Goal: Information Seeking & Learning: Learn about a topic

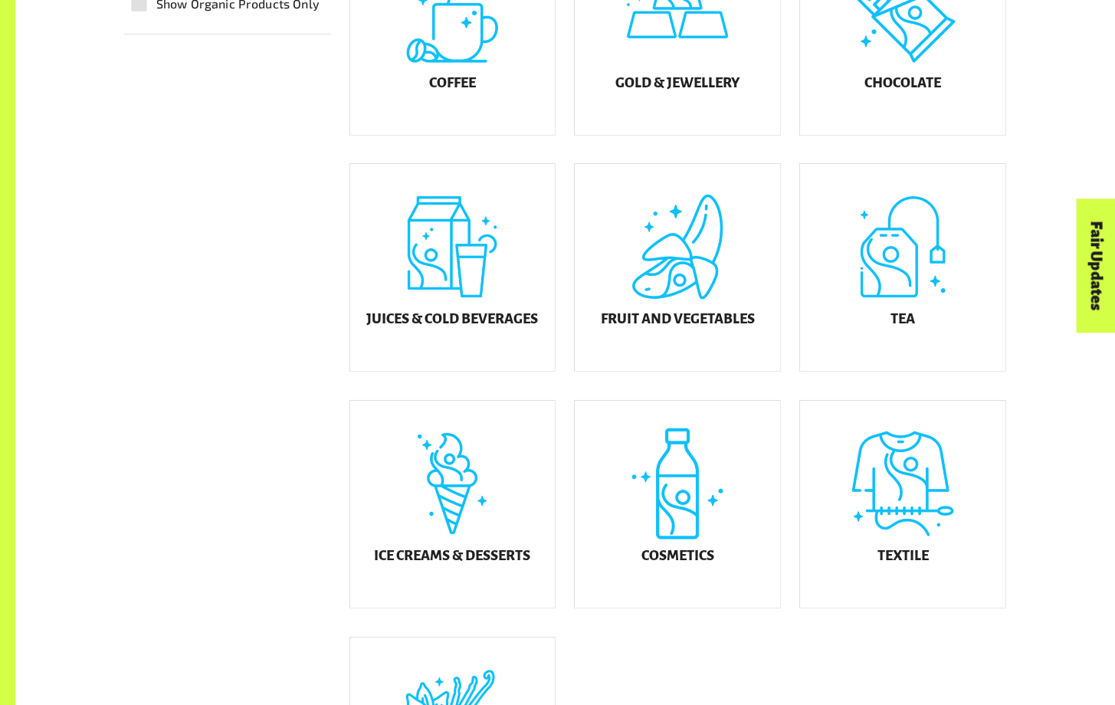
scroll to position [615, 0]
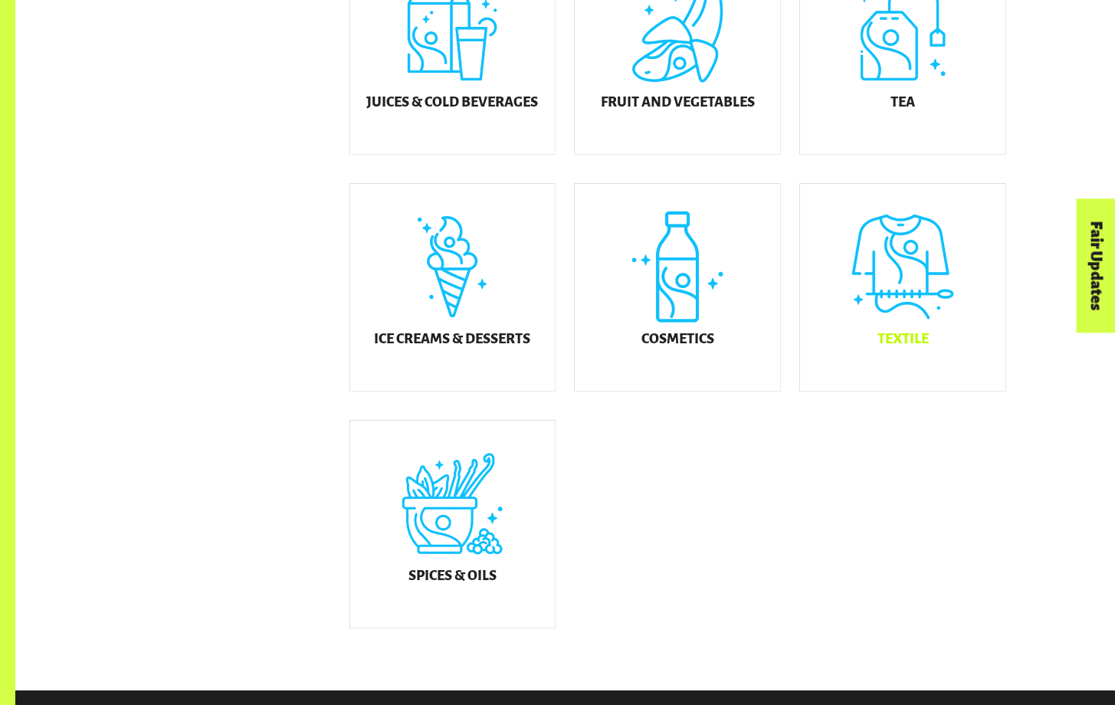
click at [888, 276] on div "Textile" at bounding box center [902, 287] width 205 height 207
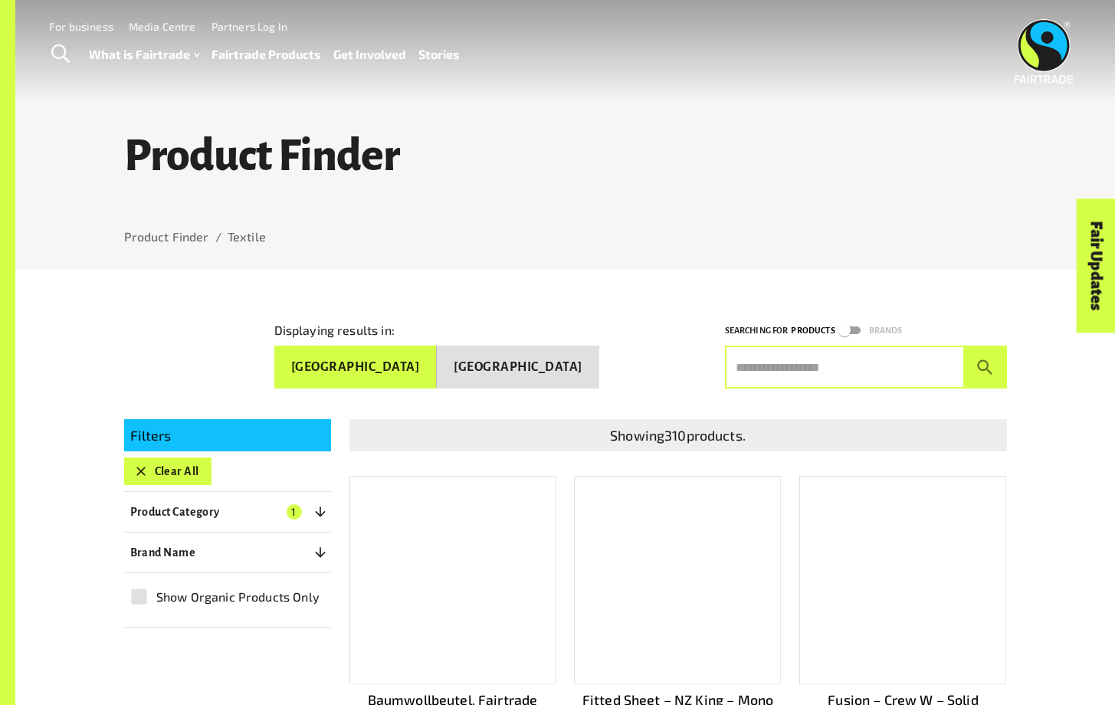
click at [772, 374] on input "text" at bounding box center [845, 367] width 240 height 43
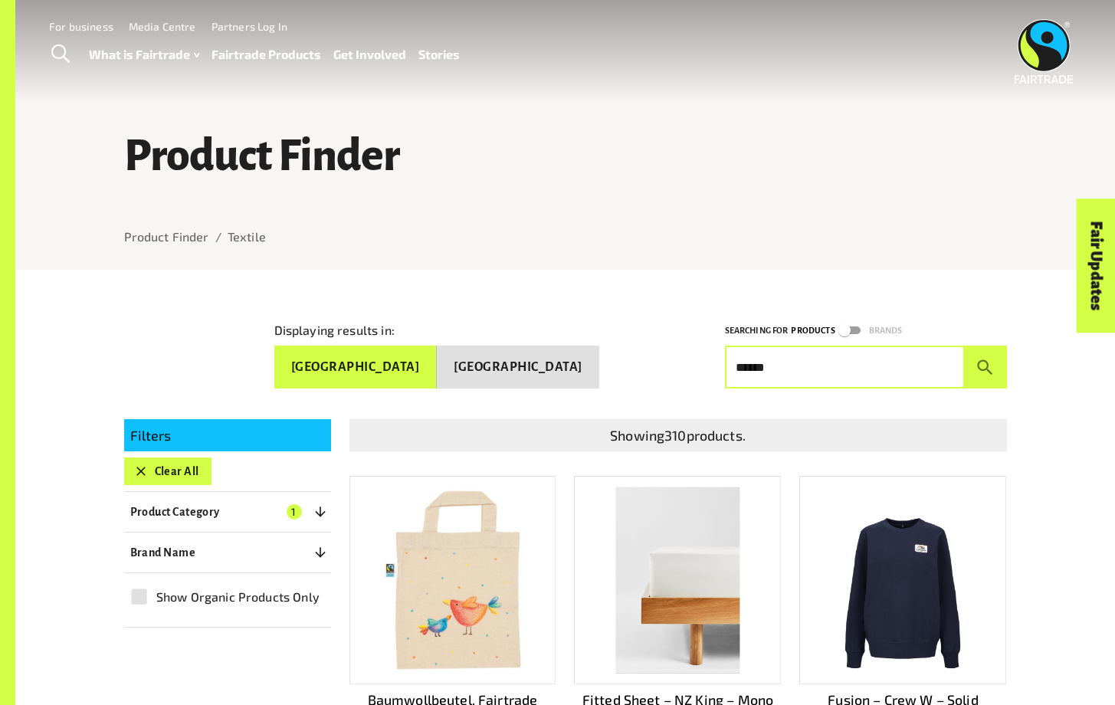
type input "******"
click at [965, 346] on button "submit" at bounding box center [986, 367] width 42 height 43
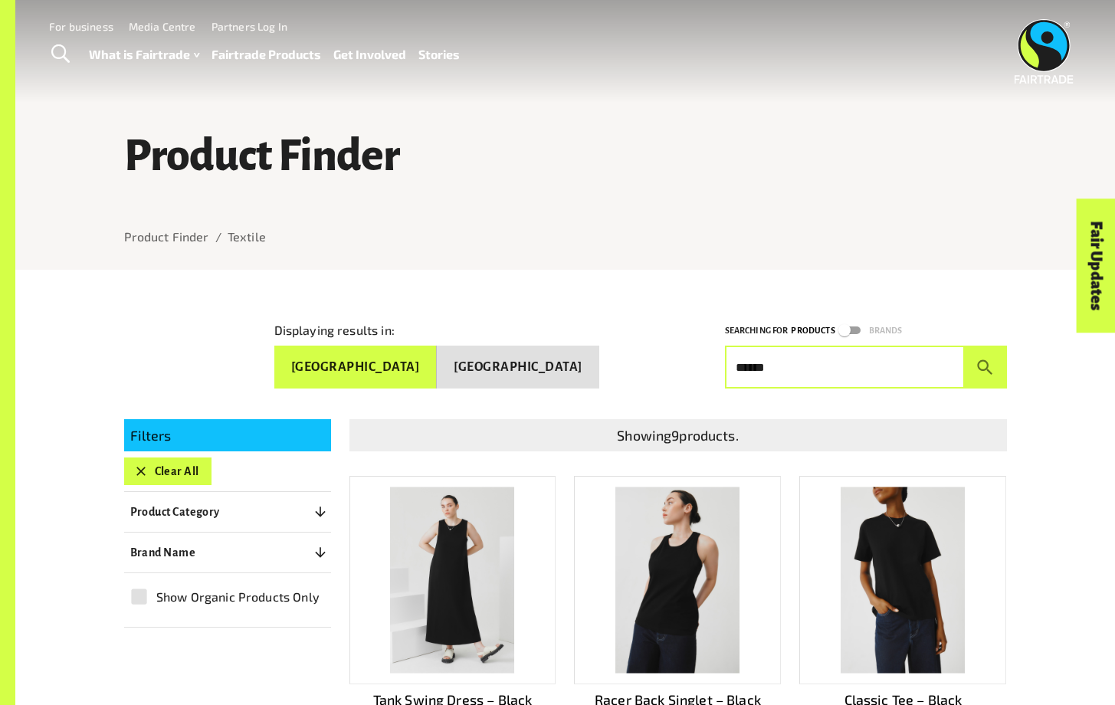
click at [218, 549] on button "Brand Name 0" at bounding box center [227, 553] width 207 height 28
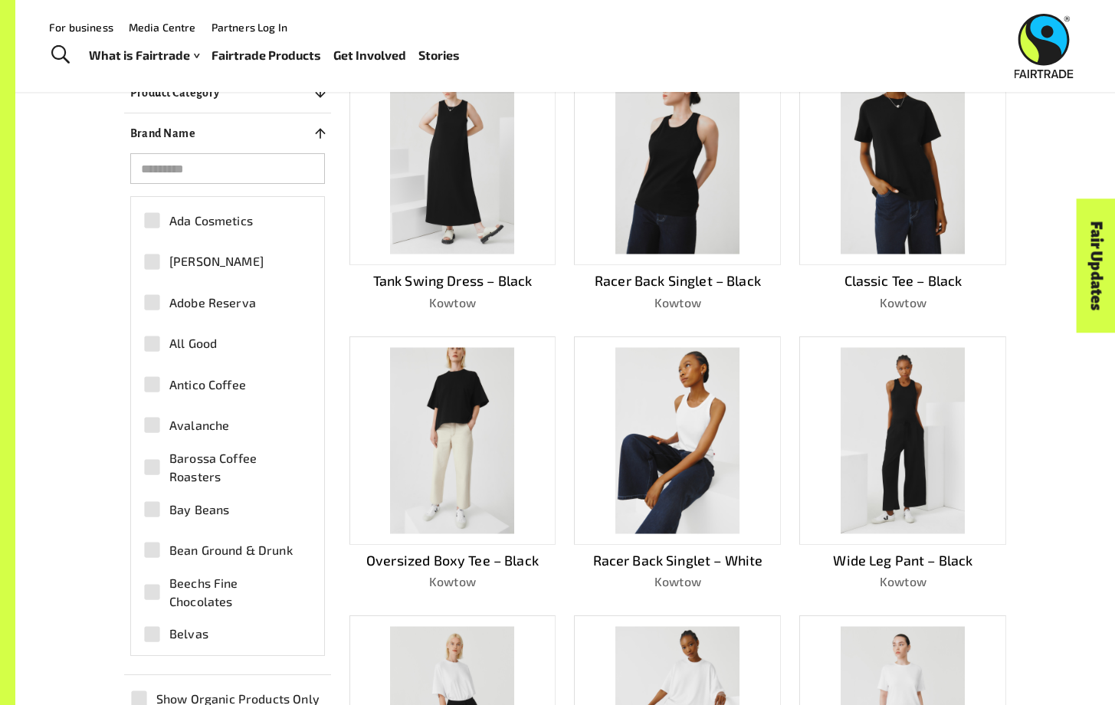
scroll to position [416, 0]
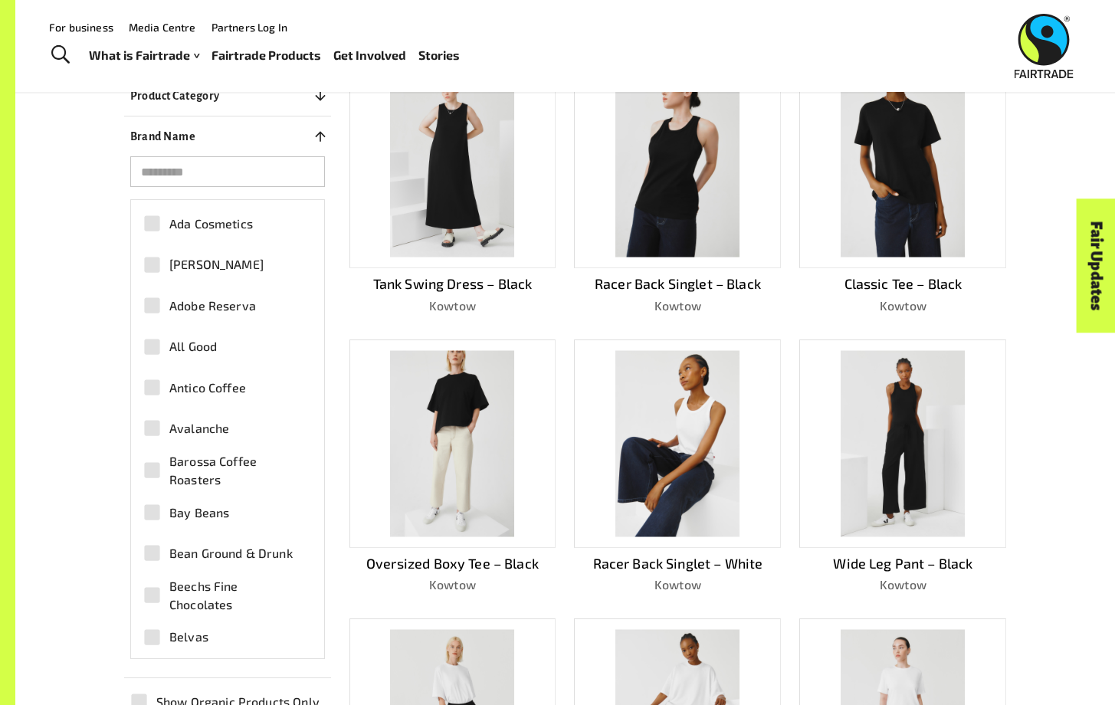
drag, startPoint x: 264, startPoint y: 179, endPoint x: 269, endPoint y: 191, distance: 13.4
click at [269, 191] on div "​ Ada Cosmetics [PERSON_NAME] Adobe Reserva All Good Antico Coffee Avalanche Ba…" at bounding box center [227, 407] width 207 height 503
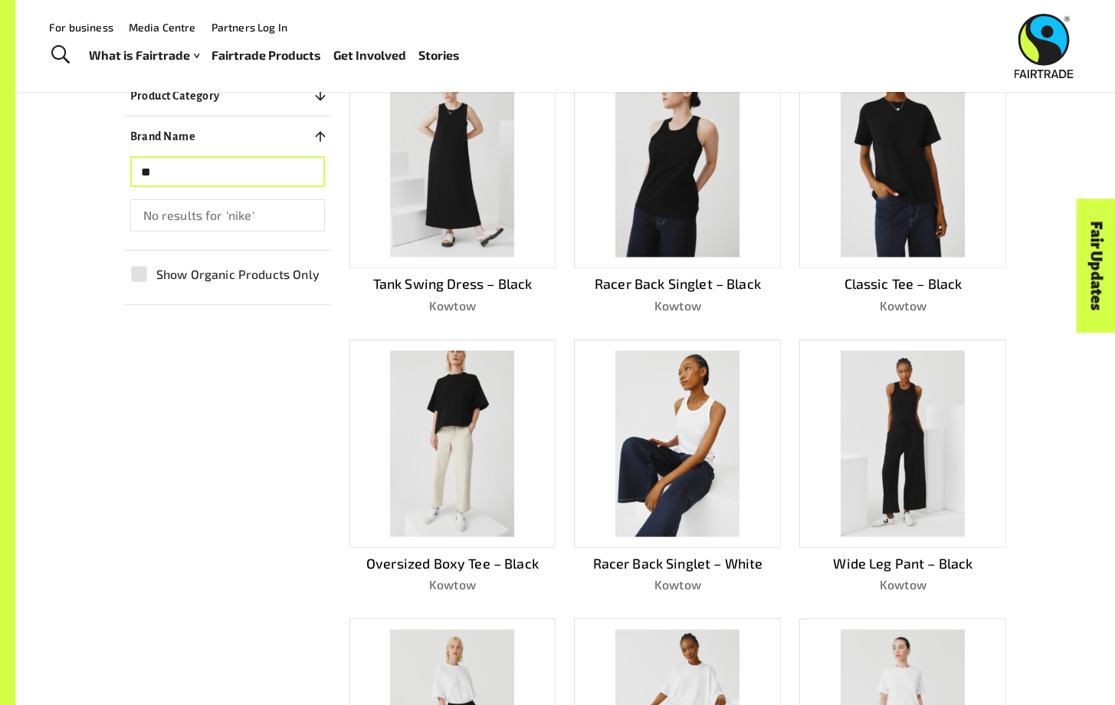
type input "*"
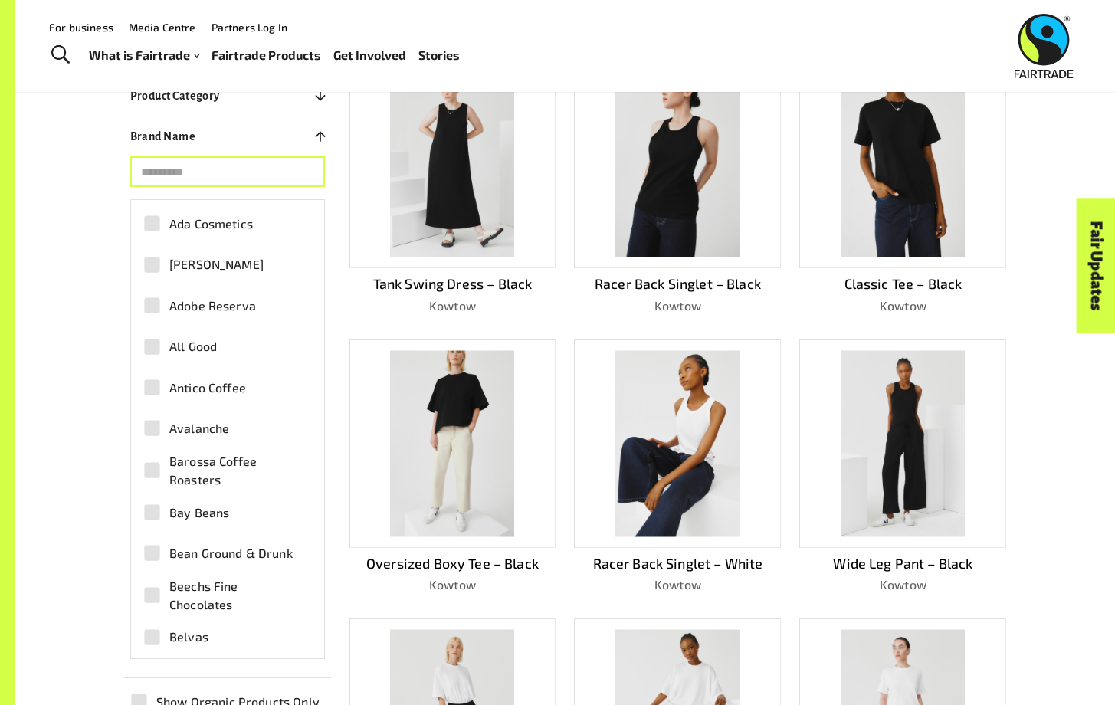
scroll to position [0, 0]
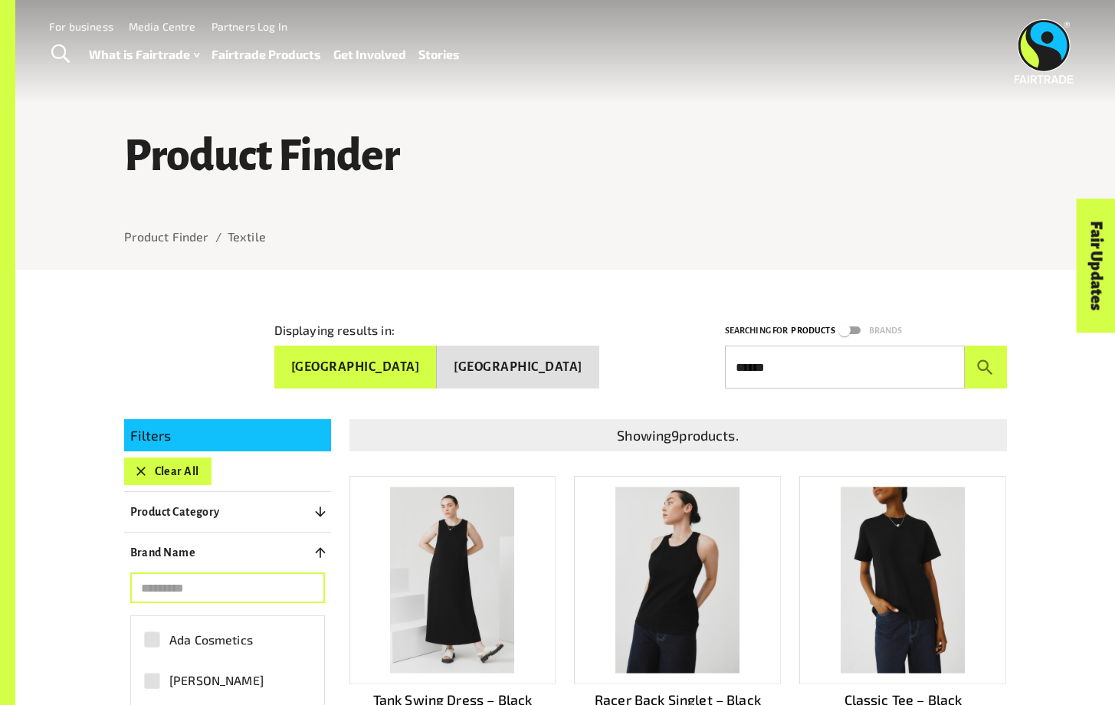
click at [866, 369] on input "******" at bounding box center [845, 367] width 240 height 43
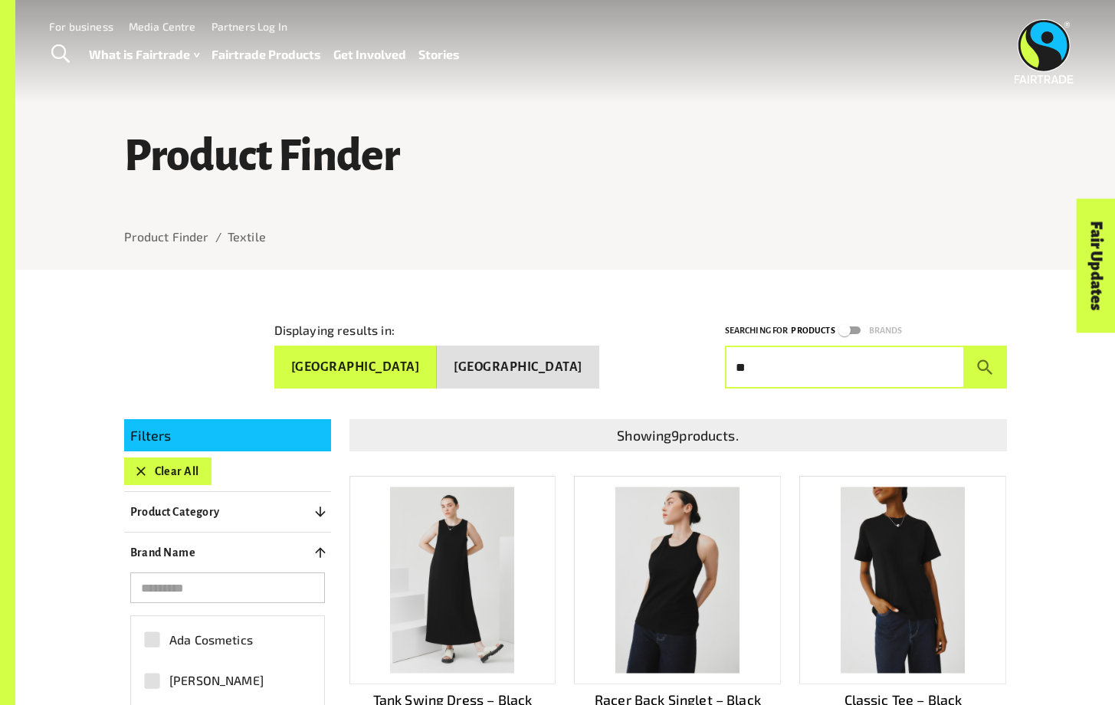
type input "*"
click at [965, 346] on button "submit" at bounding box center [986, 367] width 42 height 43
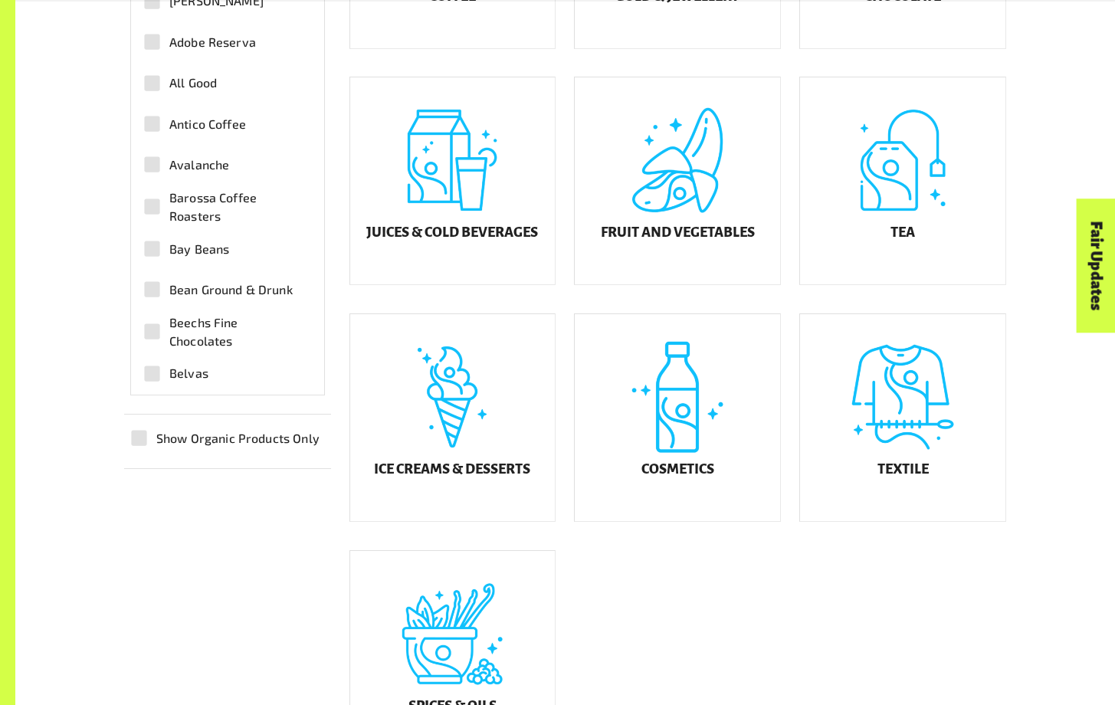
scroll to position [654, 0]
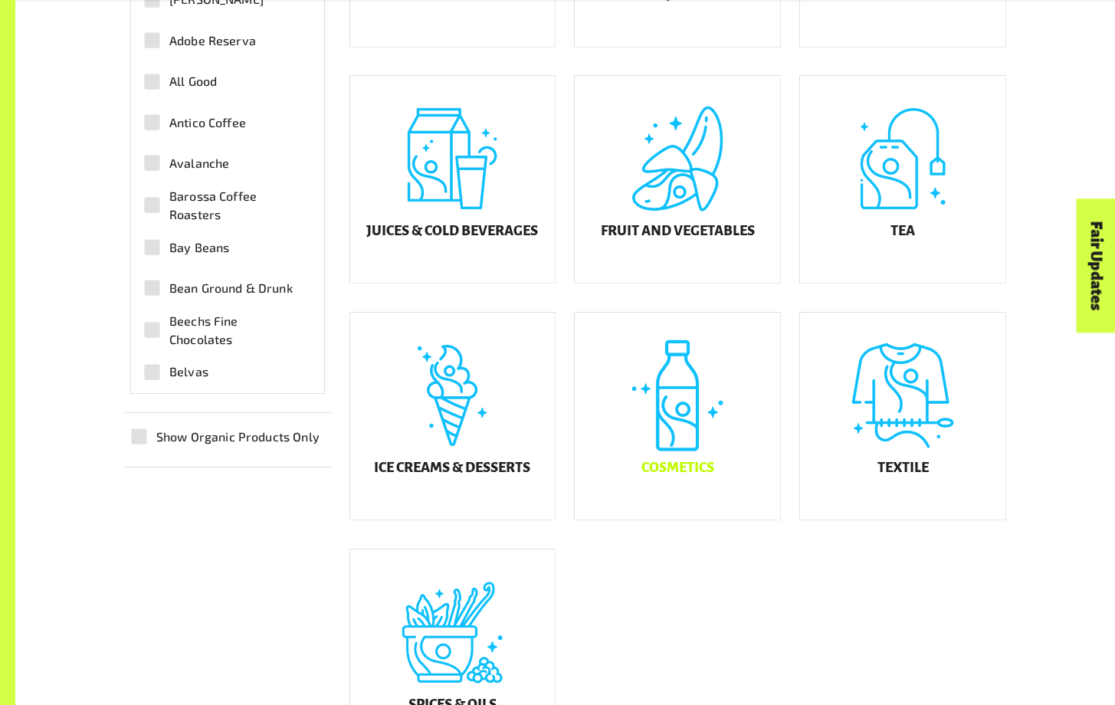
click at [674, 464] on div "Cosmetics" at bounding box center [677, 416] width 205 height 207
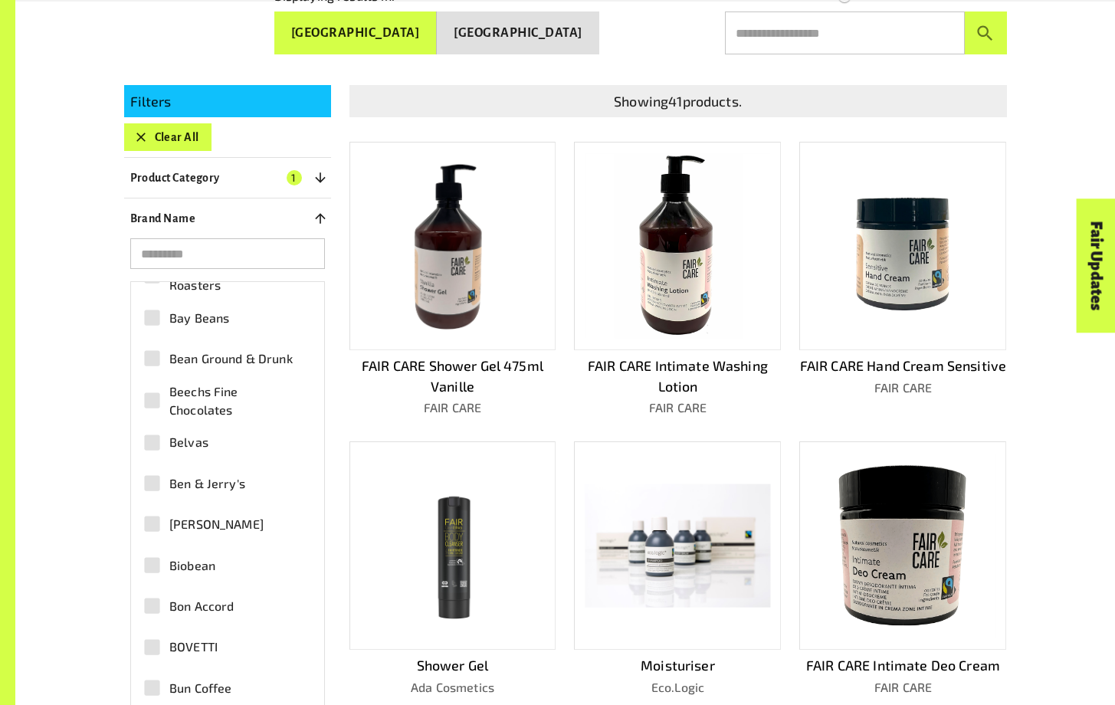
scroll to position [342, 0]
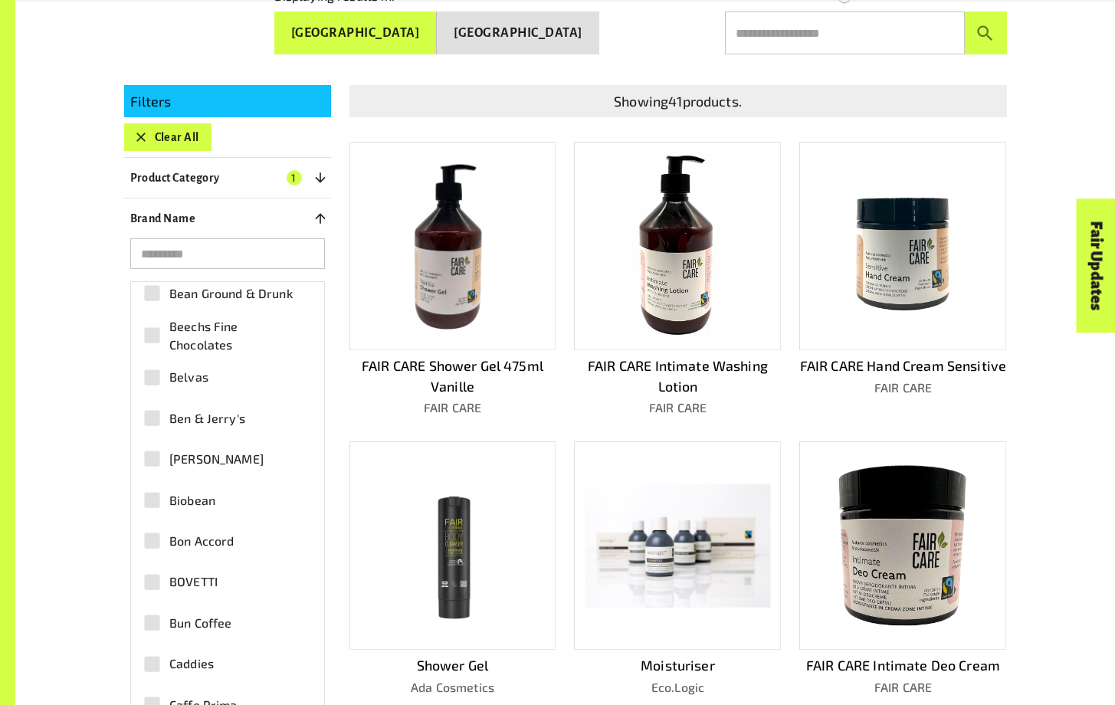
click at [194, 418] on span "Ben & Jerry's" at bounding box center [207, 418] width 76 height 18
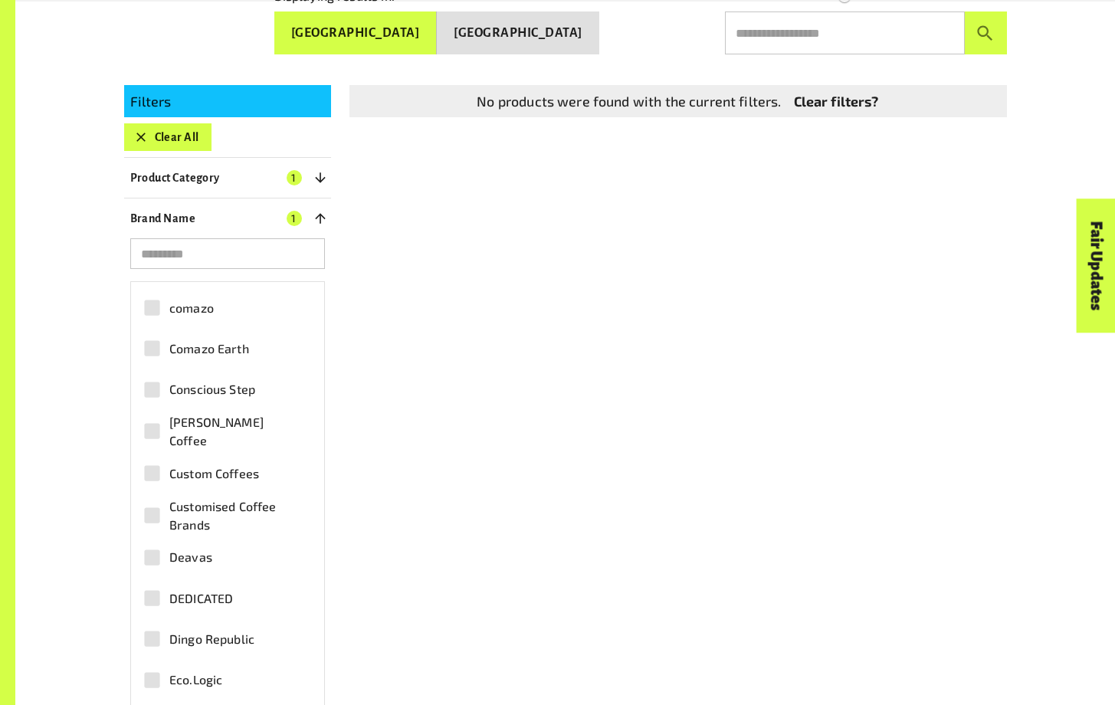
scroll to position [1146, 0]
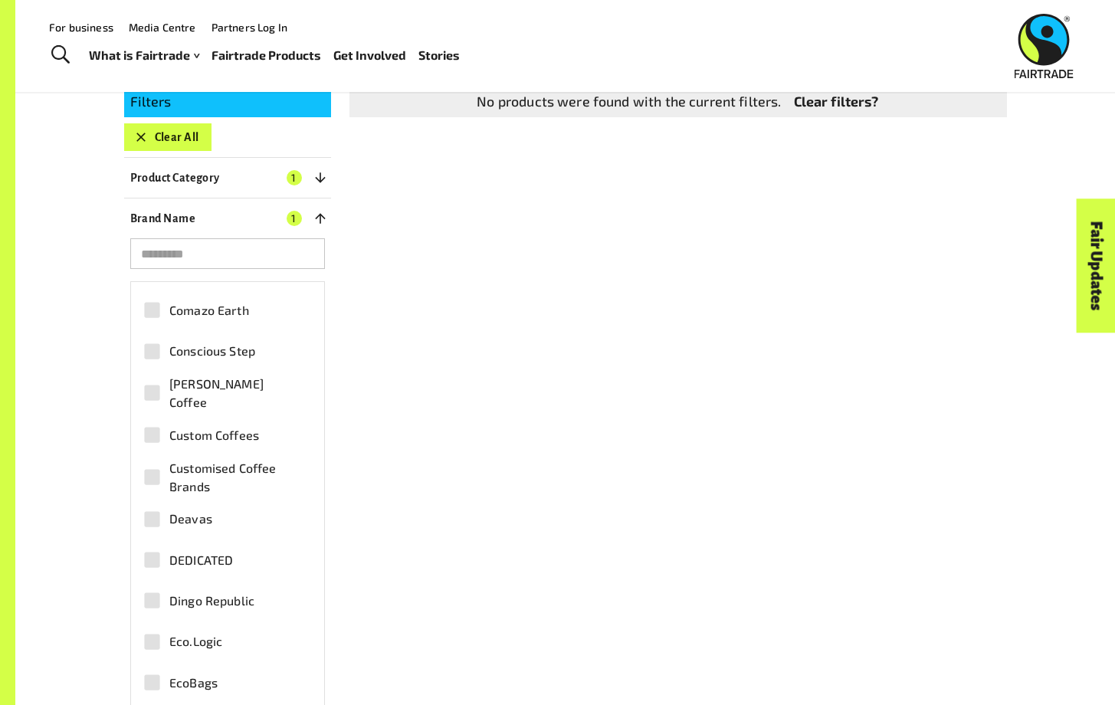
click at [152, 142] on button "Clear All" at bounding box center [167, 137] width 87 height 28
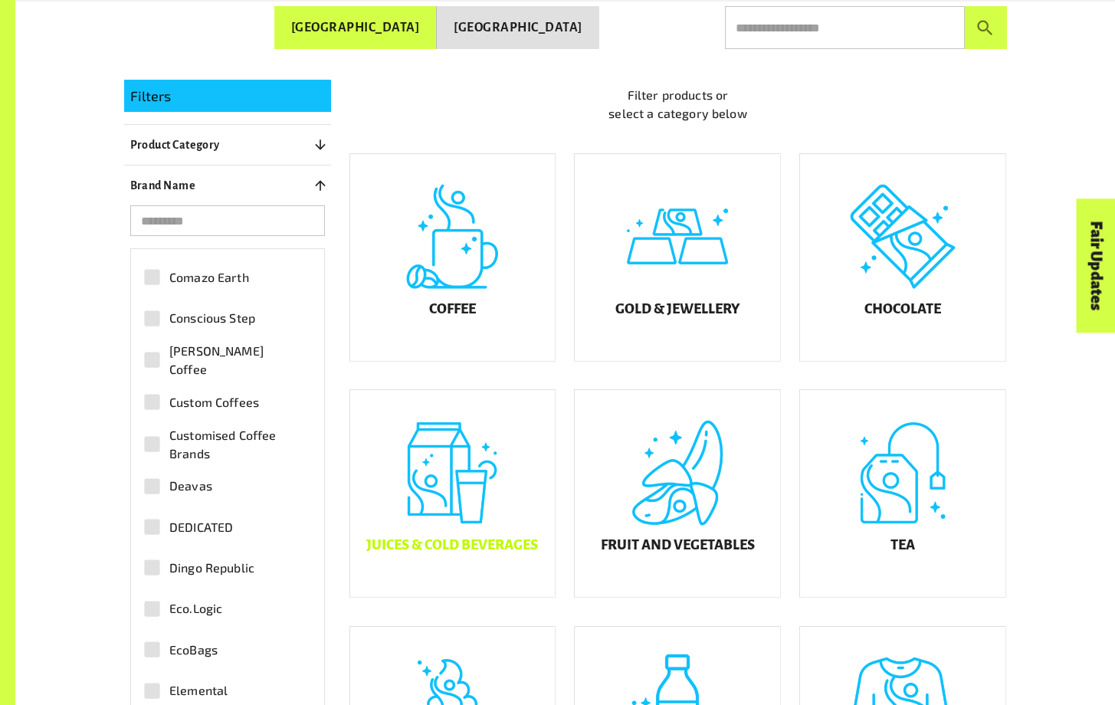
scroll to position [347, 0]
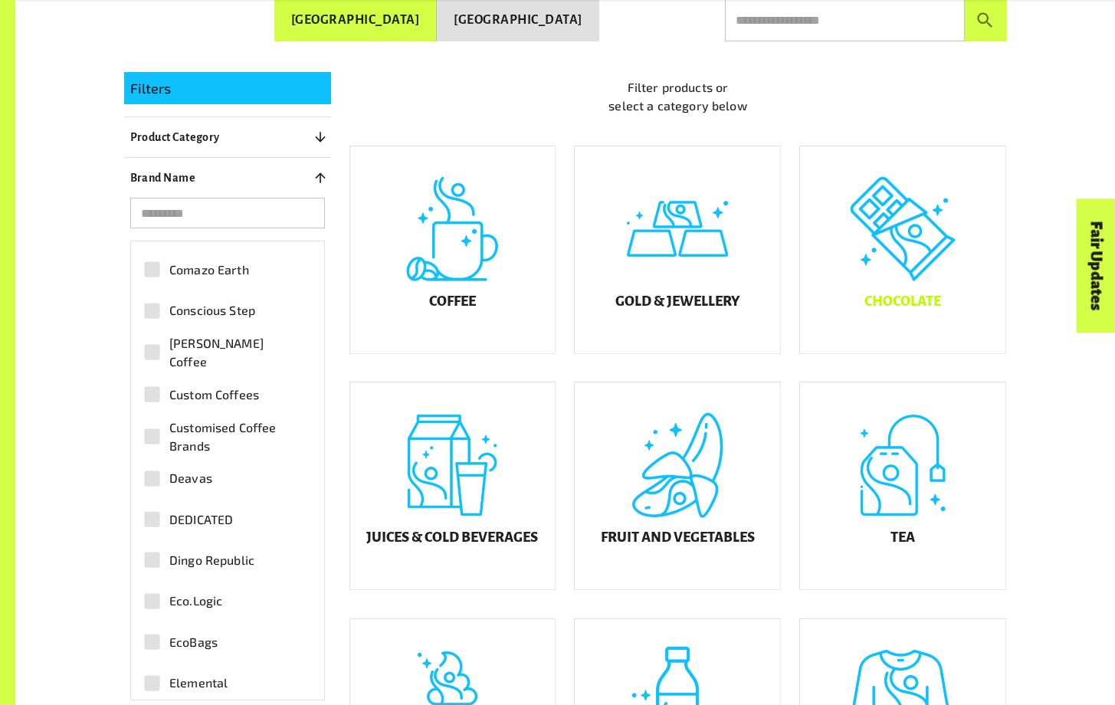
click at [895, 326] on div "Chocolate" at bounding box center [902, 249] width 205 height 207
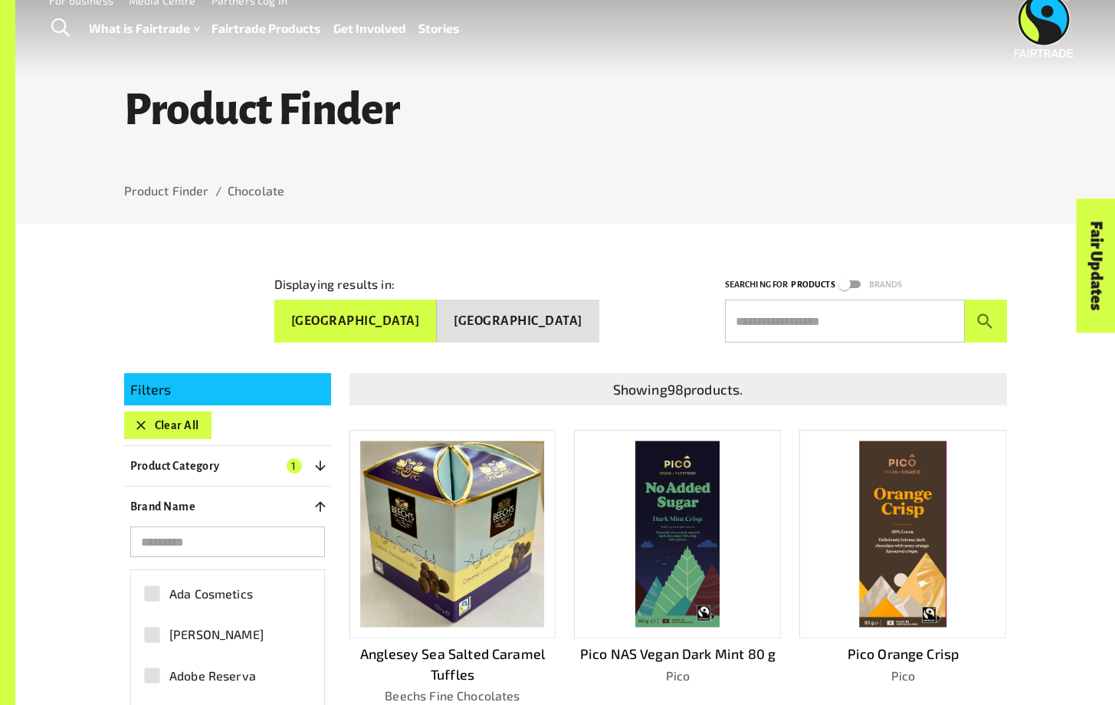
scroll to position [58, 0]
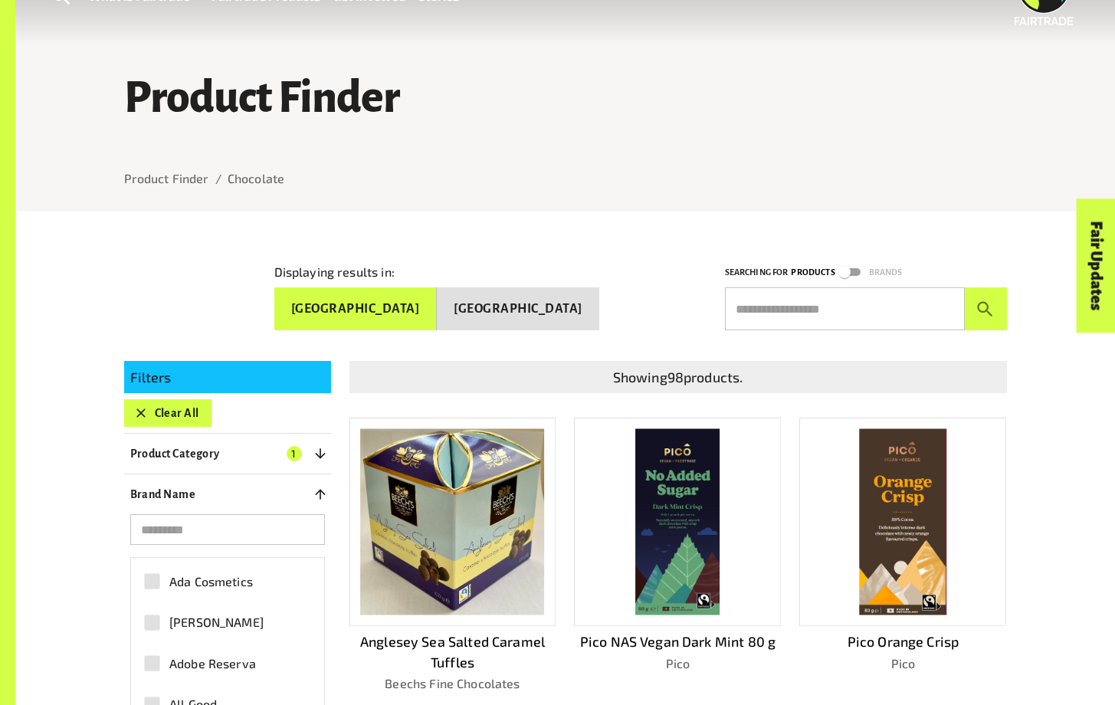
click at [272, 453] on button "Product Category 1" at bounding box center [227, 454] width 207 height 28
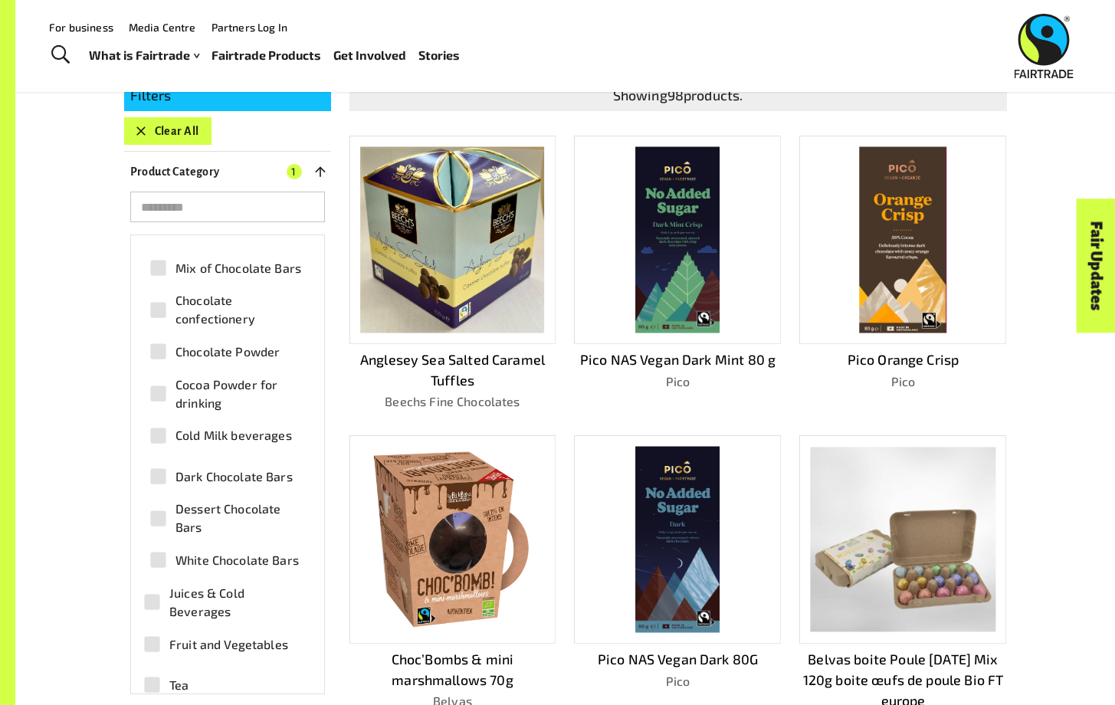
scroll to position [233, 0]
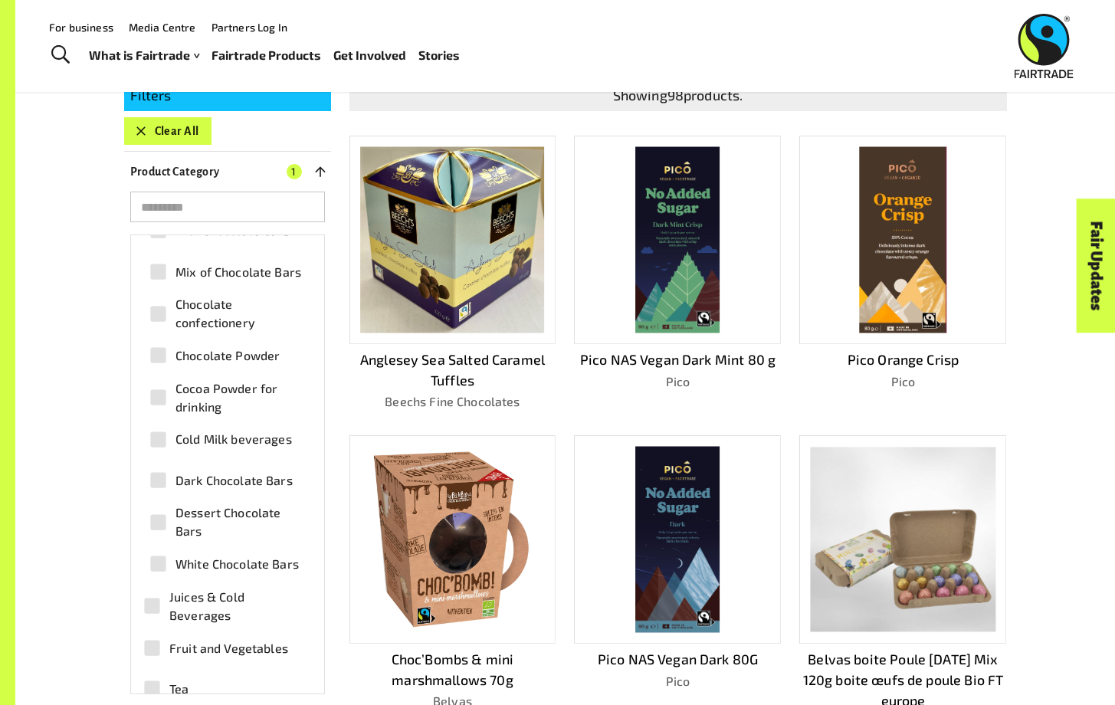
click at [230, 517] on span "Dessert Chocolate Bars" at bounding box center [239, 521] width 128 height 37
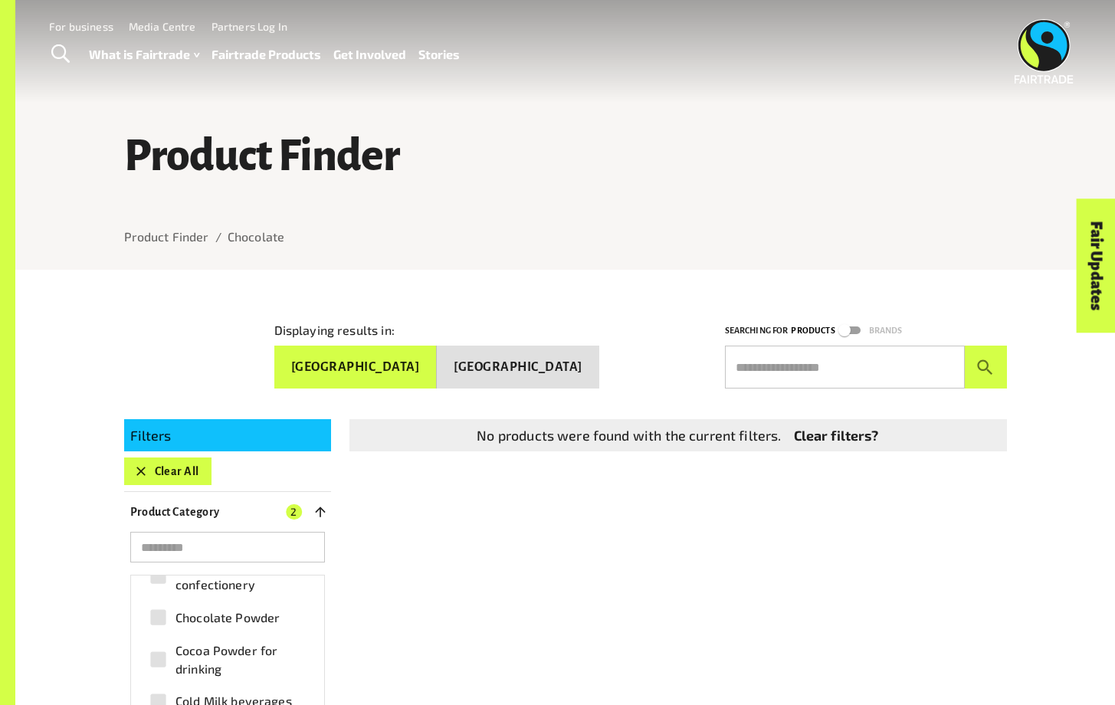
scroll to position [293, 0]
click at [233, 654] on div "Neapolitans Cereal Bars Milk Chocolate Bars Mix of Chocolate Bars Chocolate con…" at bounding box center [227, 640] width 169 height 456
click at [232, 677] on span "Cocoa Powder for drinking" at bounding box center [239, 677] width 128 height 37
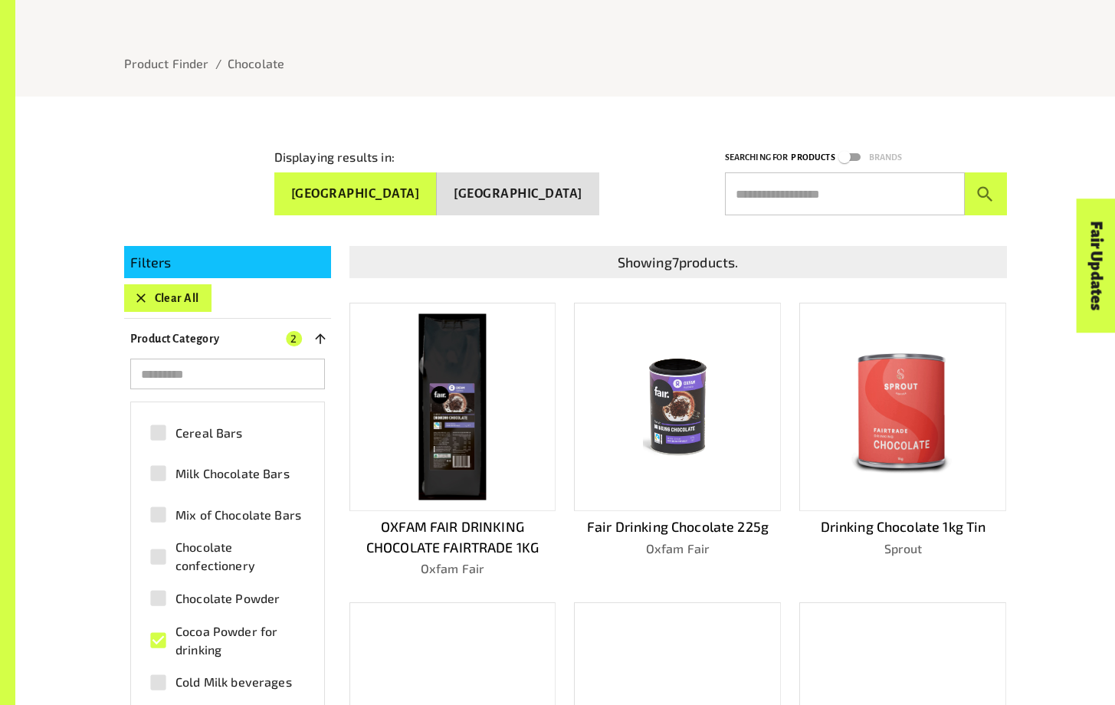
scroll to position [123, 0]
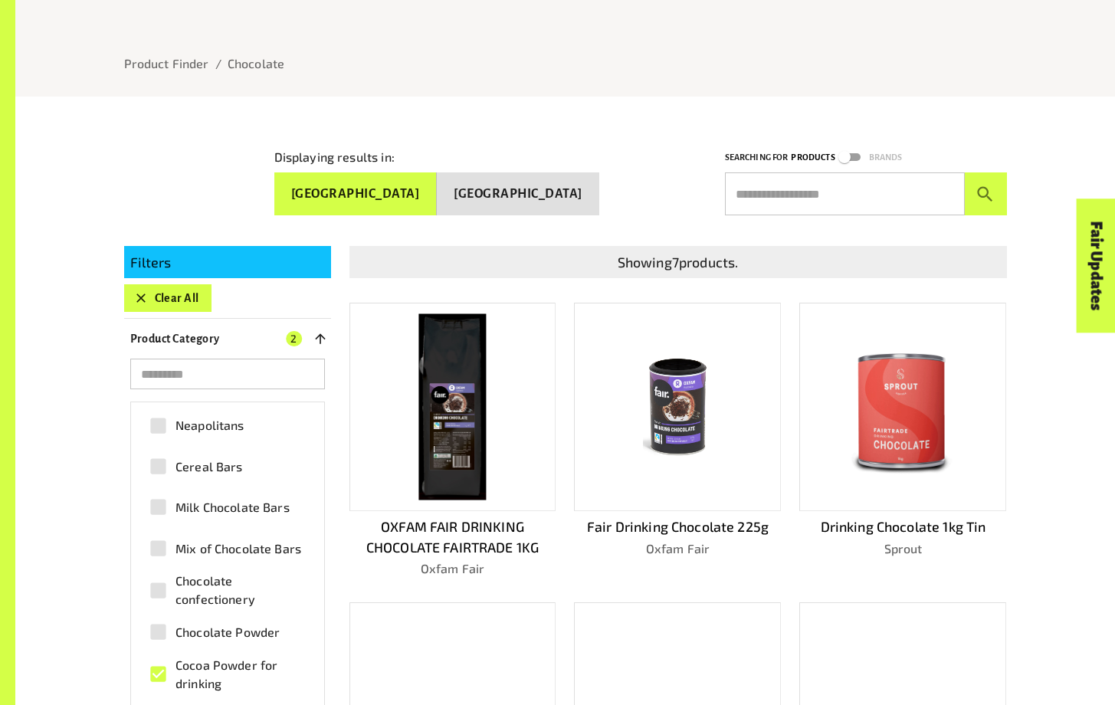
click at [176, 670] on span "Cocoa Powder for drinking" at bounding box center [239, 674] width 128 height 37
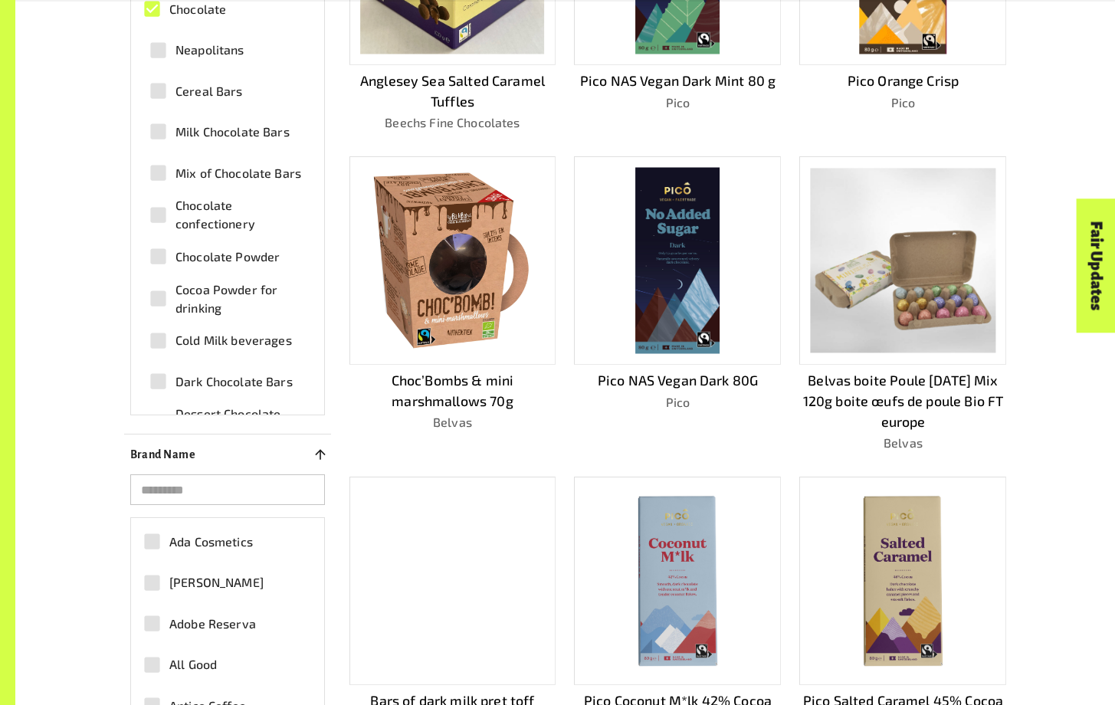
scroll to position [620, 0]
click at [442, 265] on img at bounding box center [452, 260] width 167 height 186
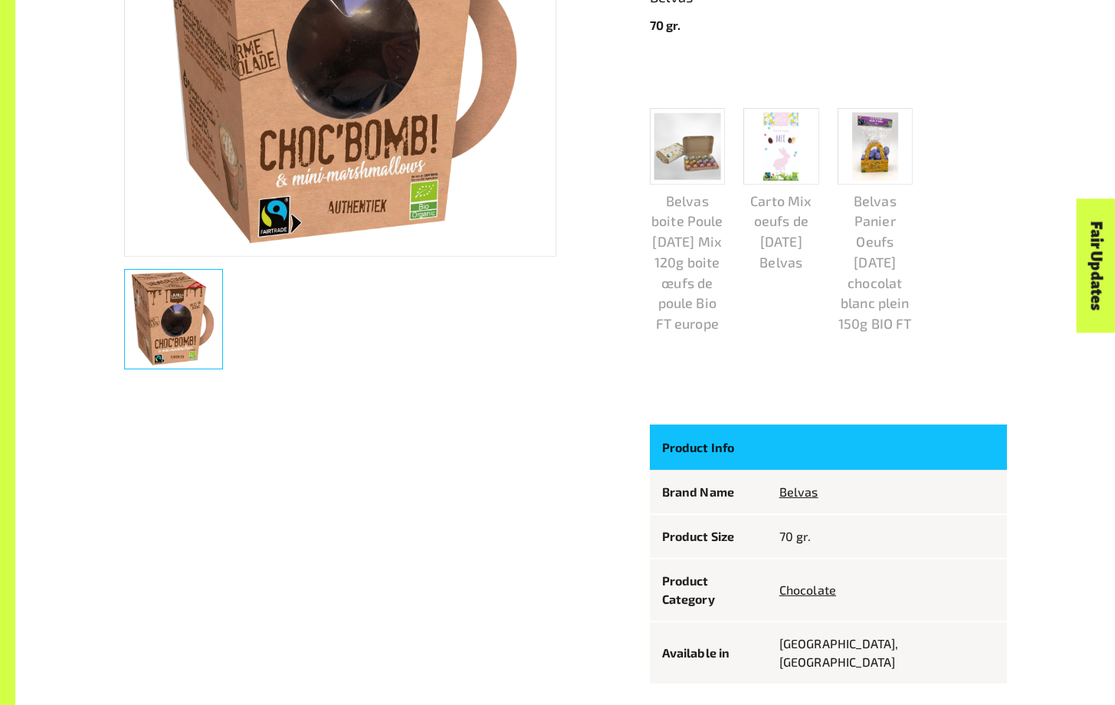
scroll to position [507, 0]
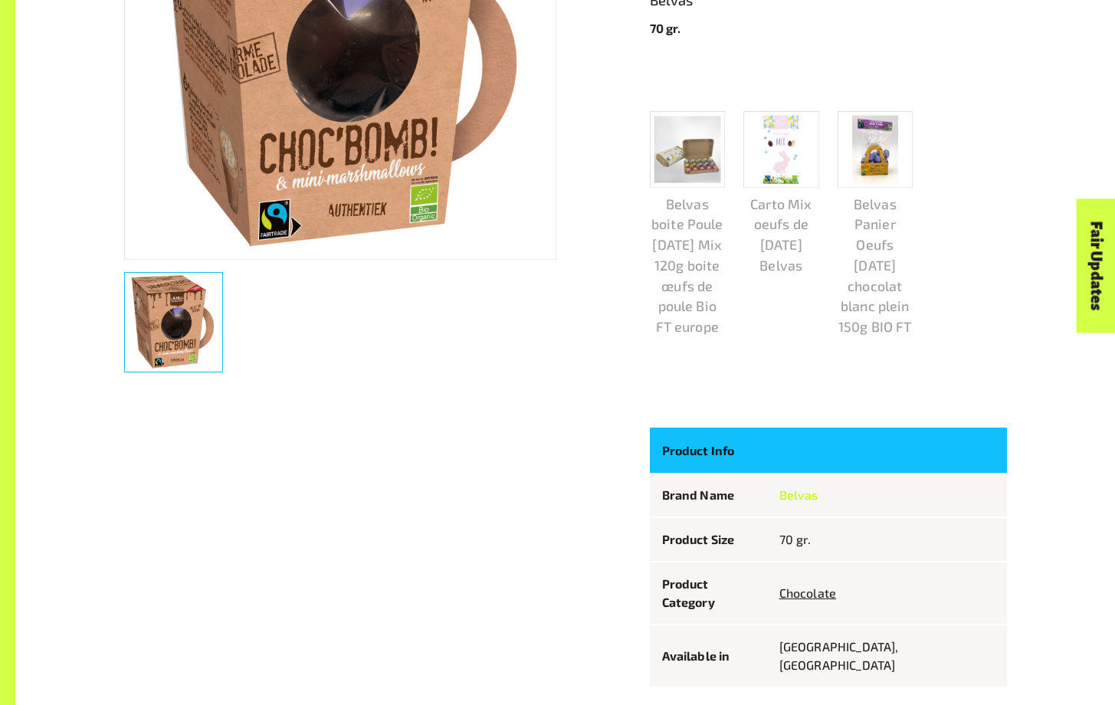
click at [818, 502] on link "Belvas" at bounding box center [798, 494] width 39 height 15
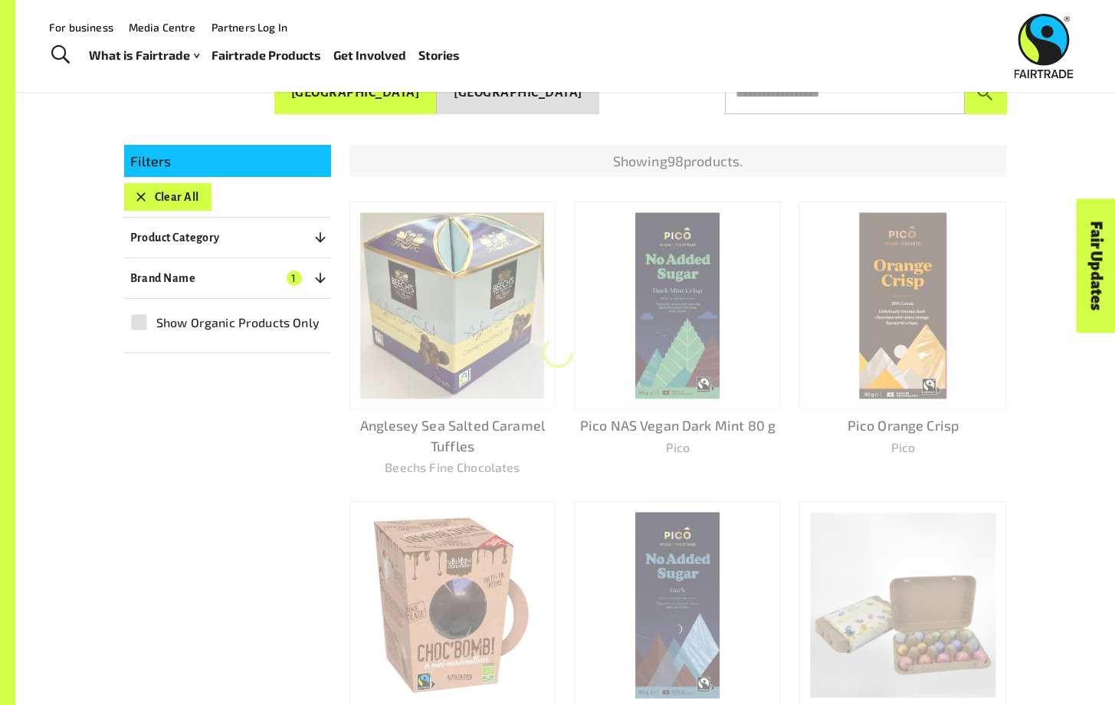
scroll to position [273, 0]
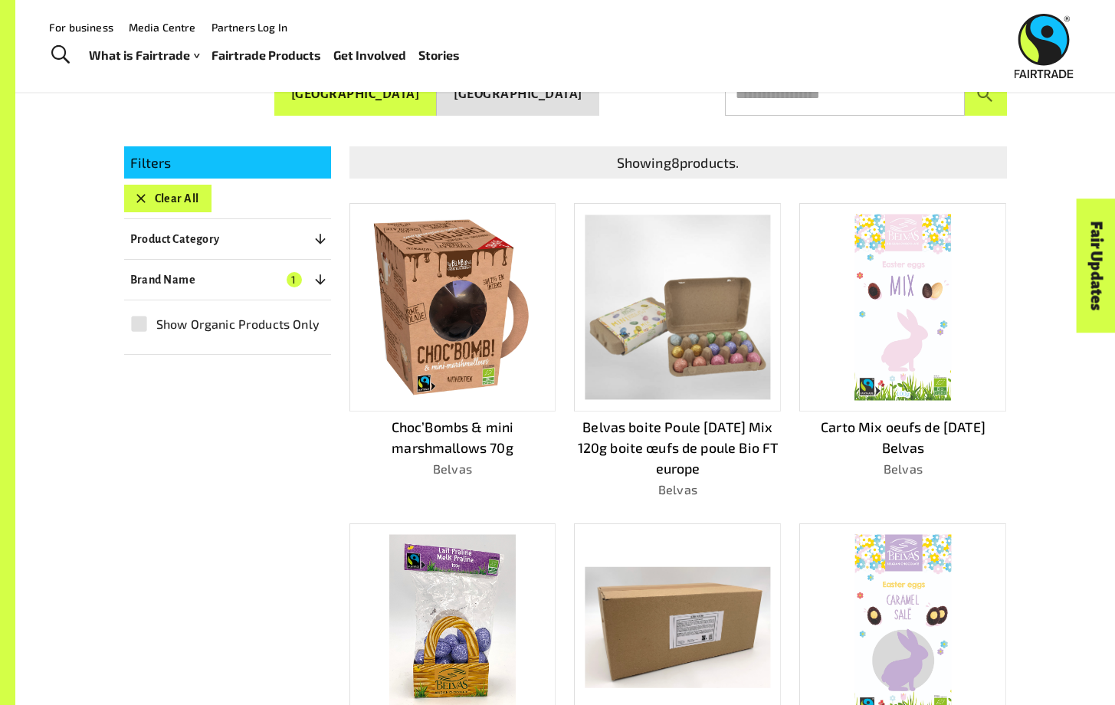
click at [477, 355] on img at bounding box center [452, 308] width 167 height 186
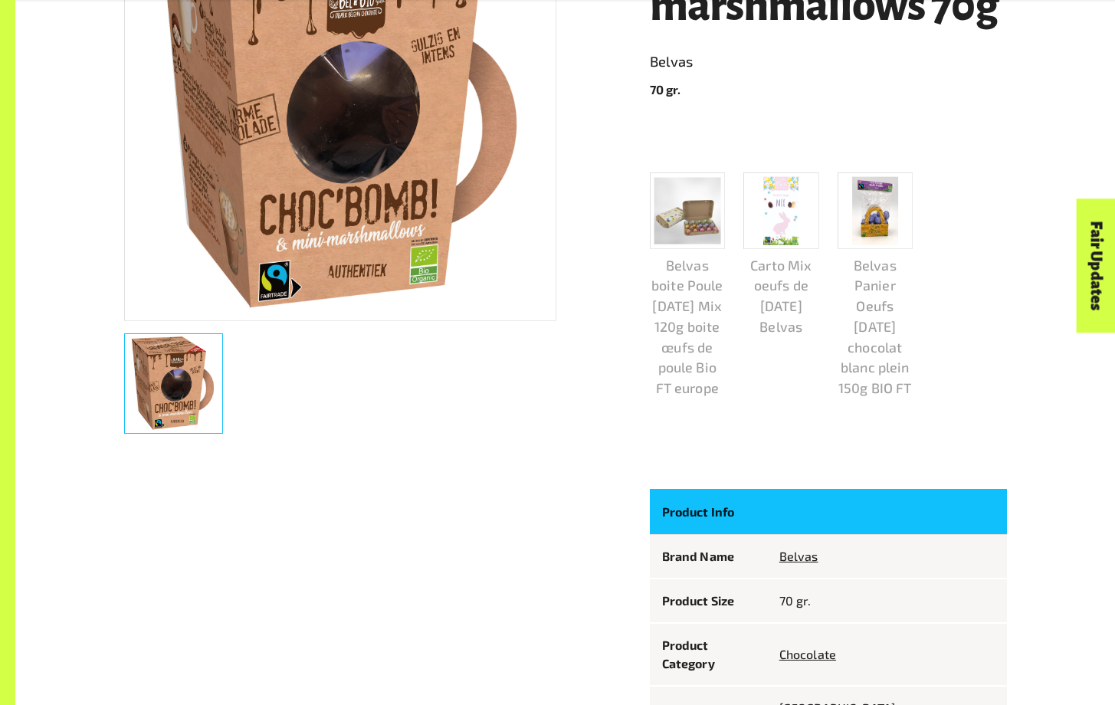
scroll to position [511, 0]
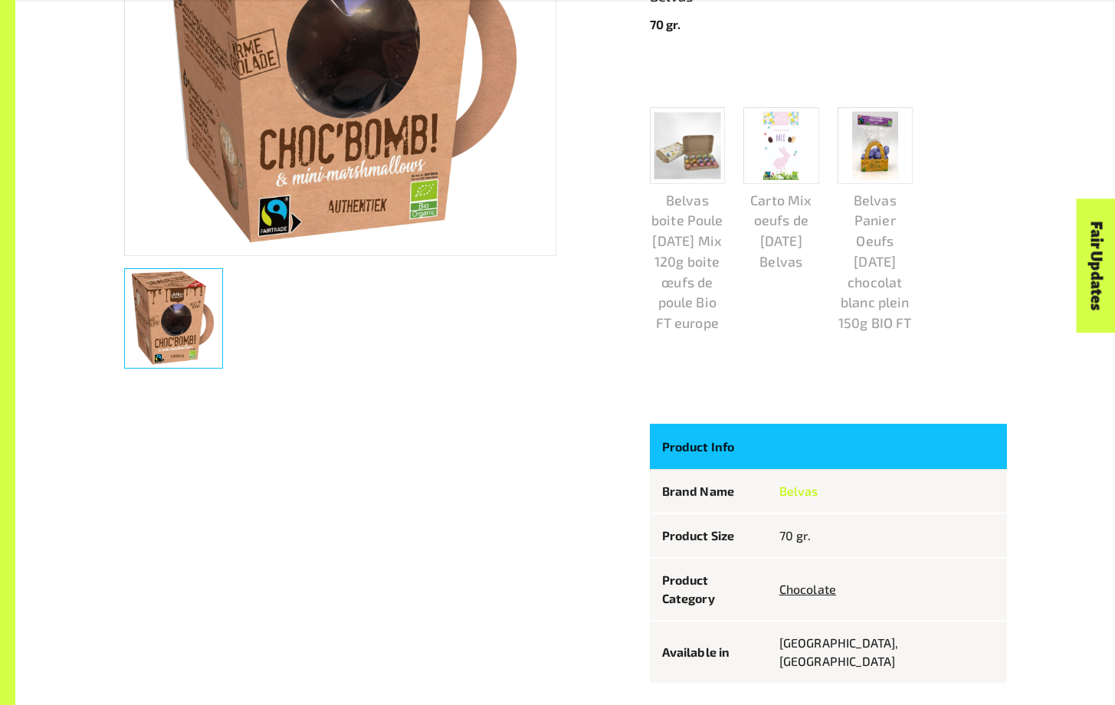
click at [818, 491] on link "Belvas" at bounding box center [798, 491] width 39 height 15
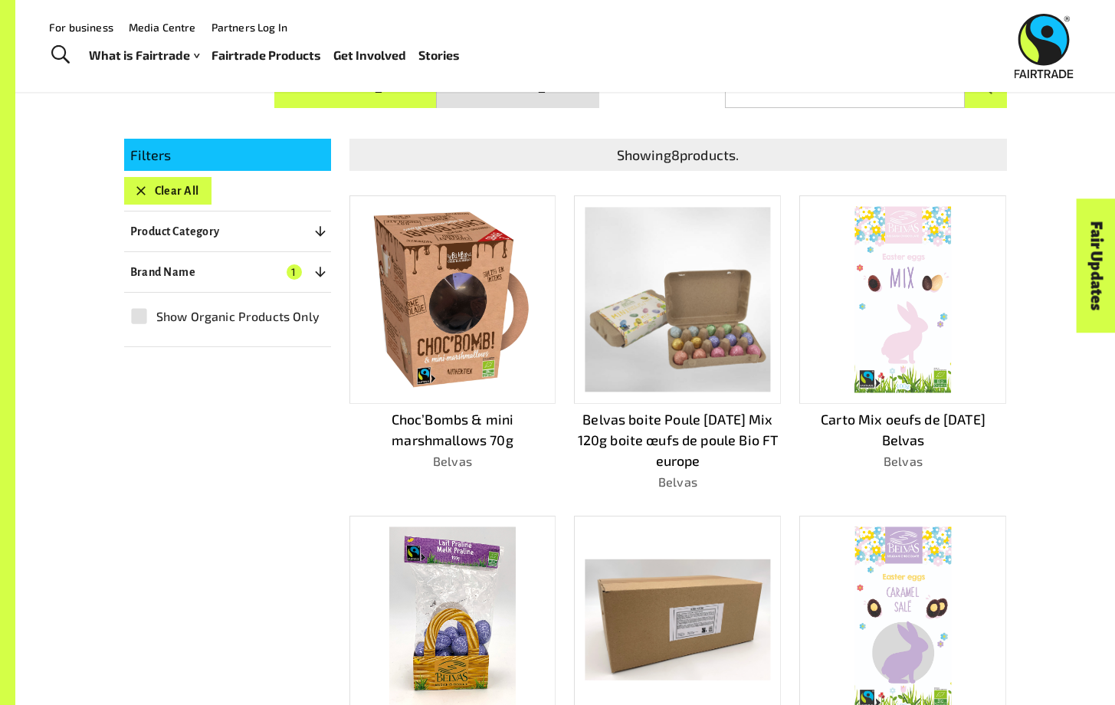
scroll to position [273, 0]
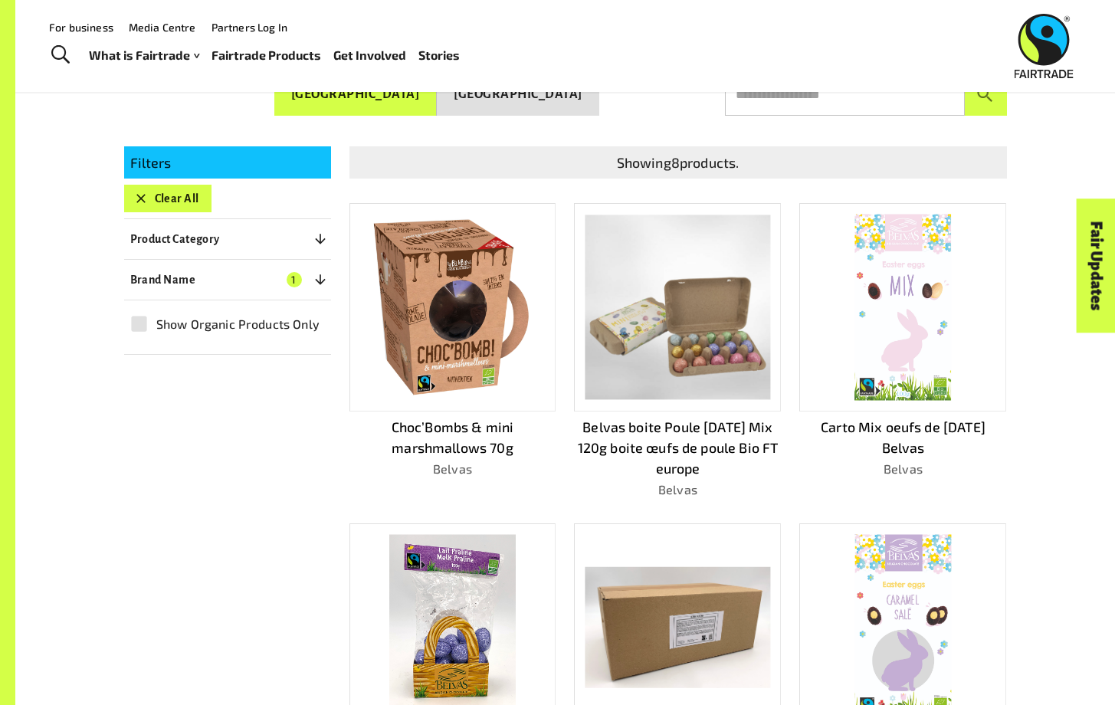
click at [444, 402] on div at bounding box center [452, 307] width 207 height 208
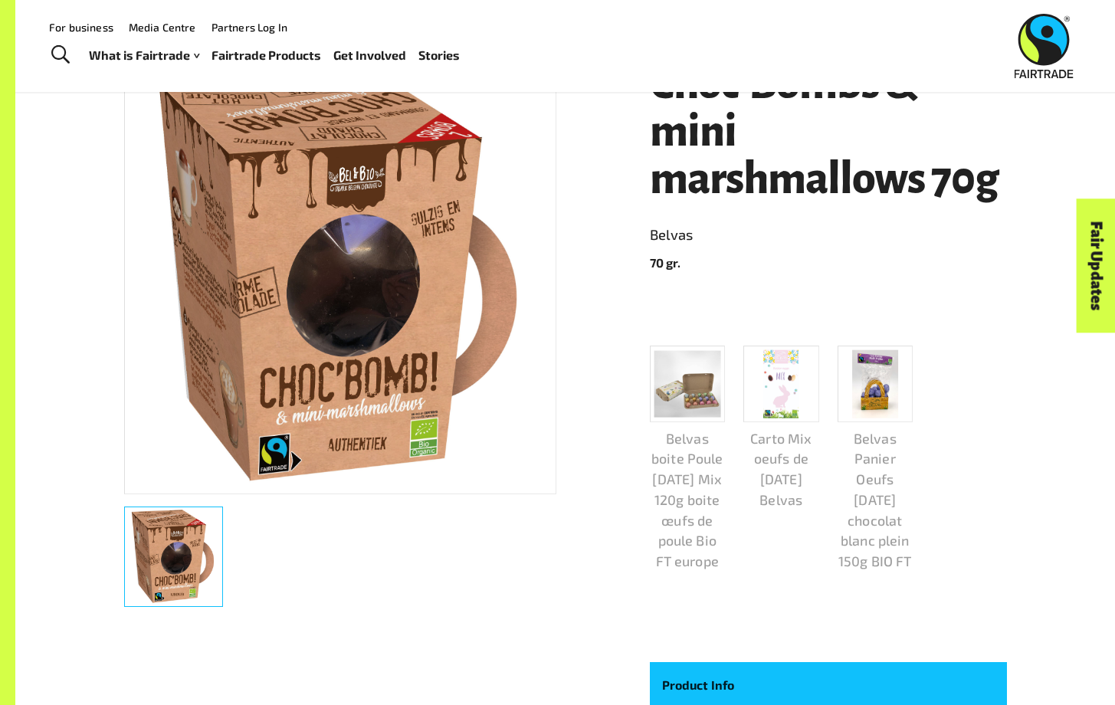
click at [1087, 297] on link "Fair Updates" at bounding box center [1096, 266] width 39 height 134
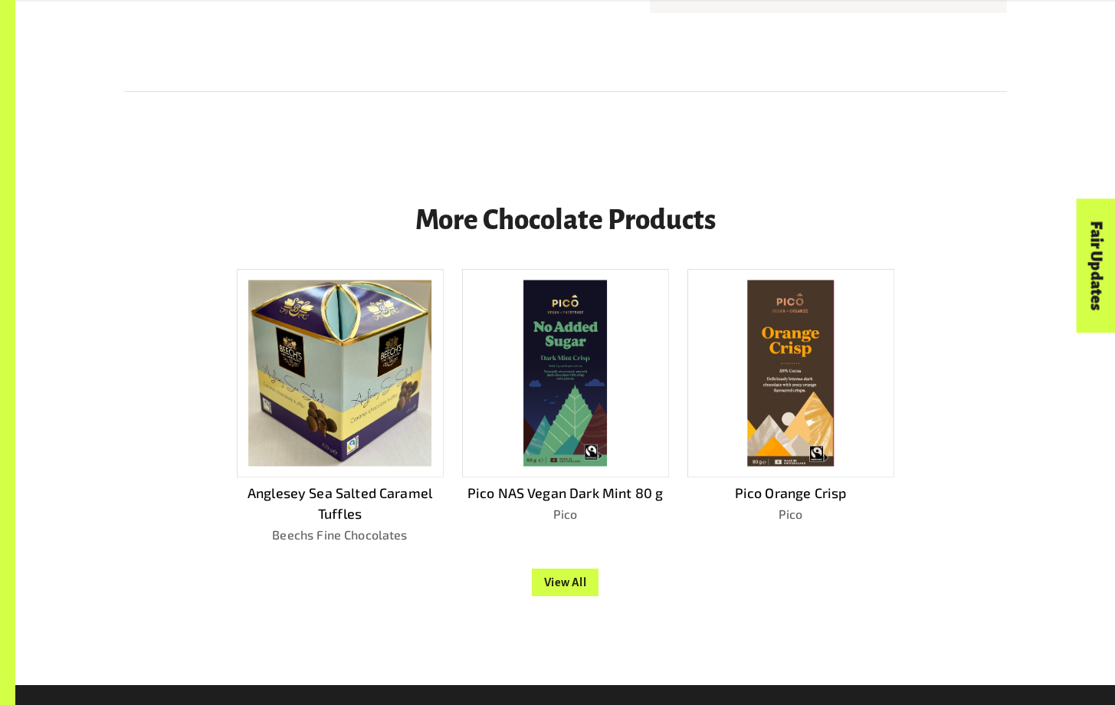
scroll to position [1184, 0]
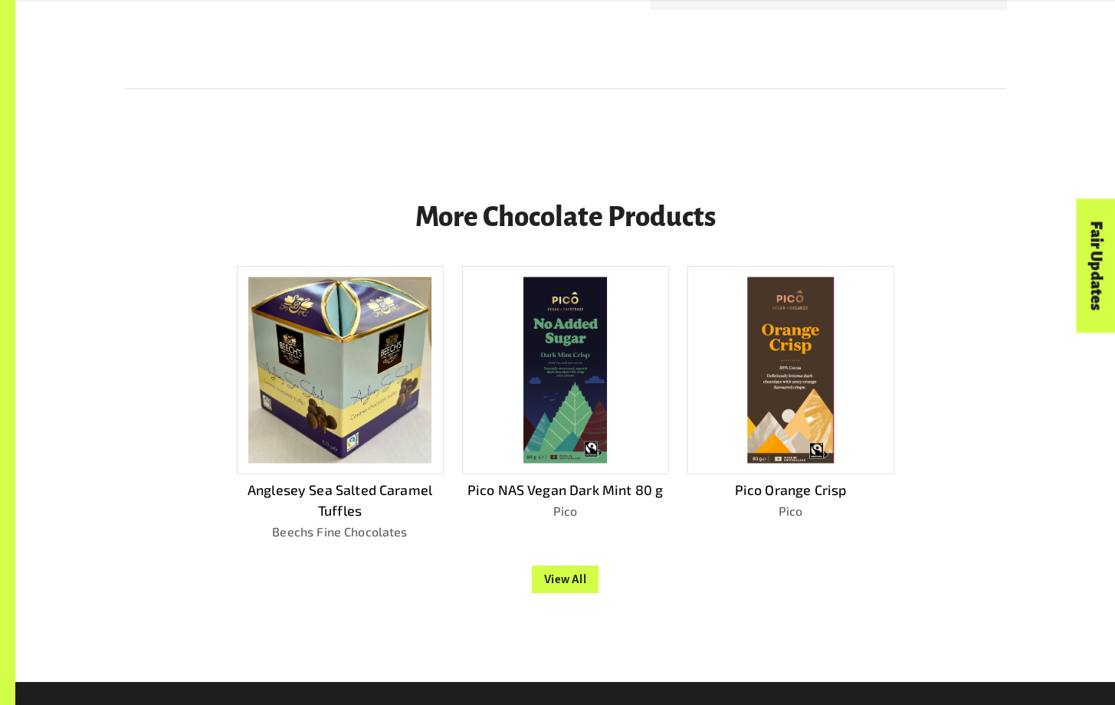
click at [346, 323] on img at bounding box center [340, 370] width 184 height 186
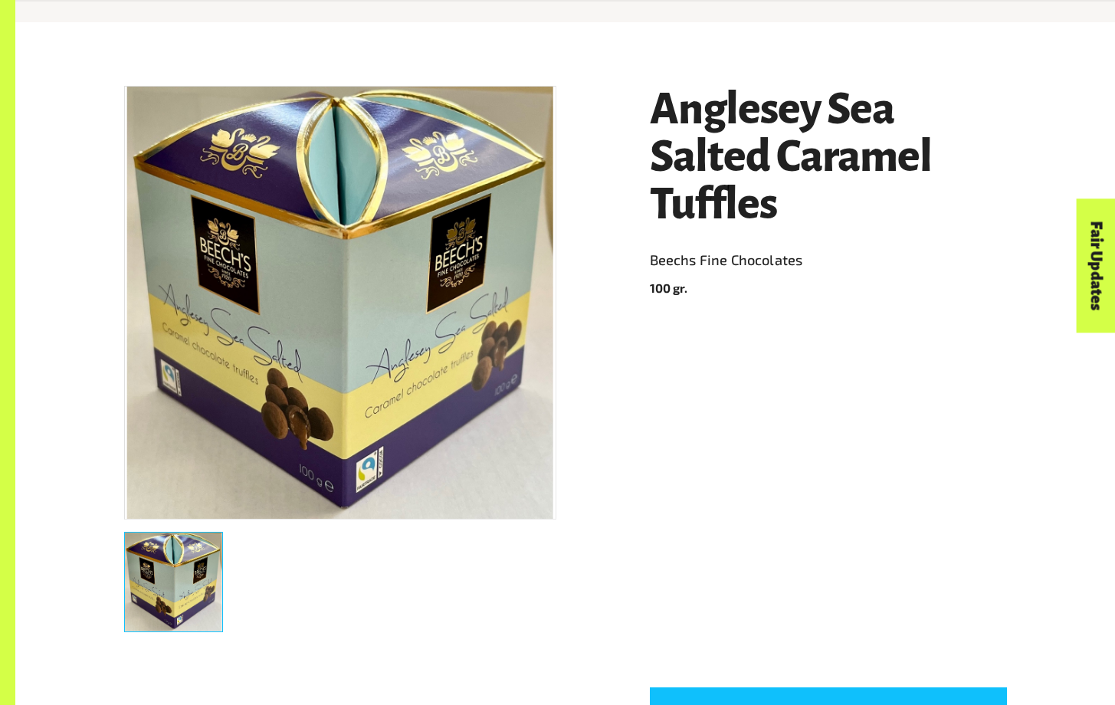
scroll to position [259, 0]
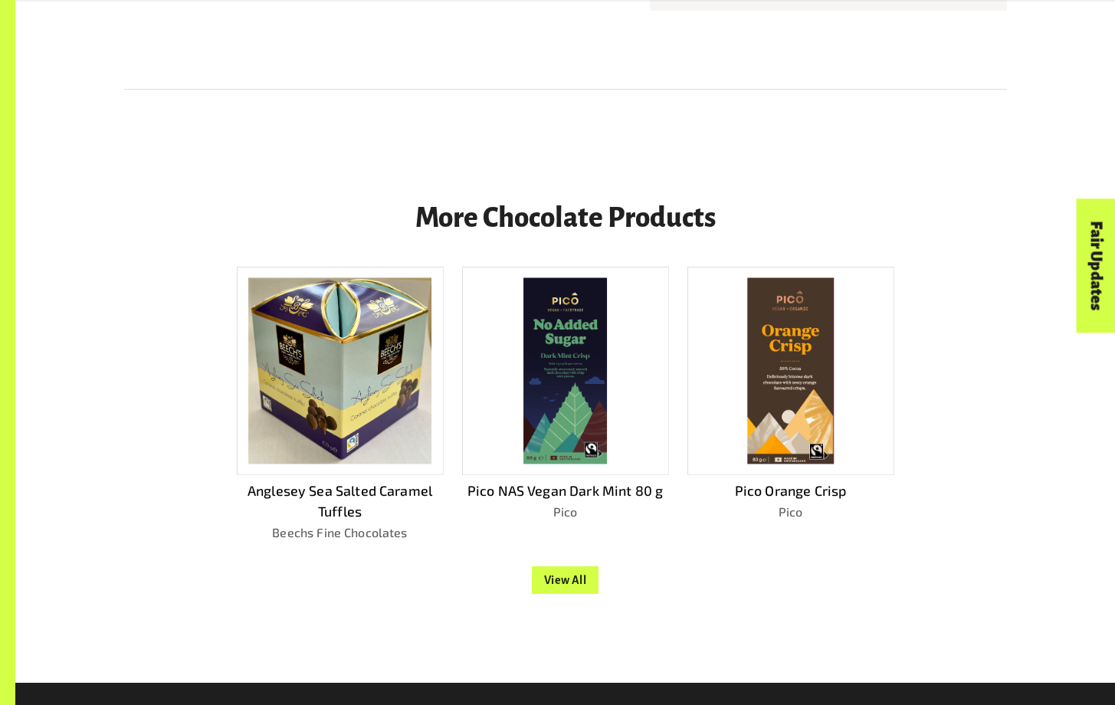
scroll to position [1184, 0]
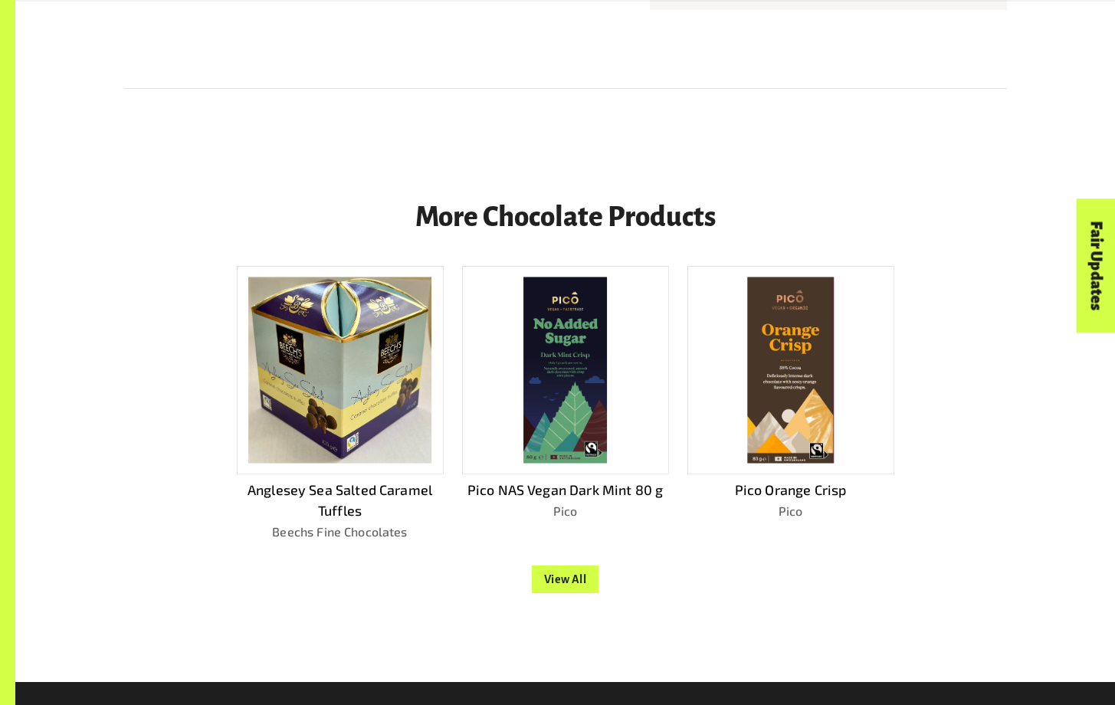
click at [791, 337] on img at bounding box center [790, 370] width 87 height 186
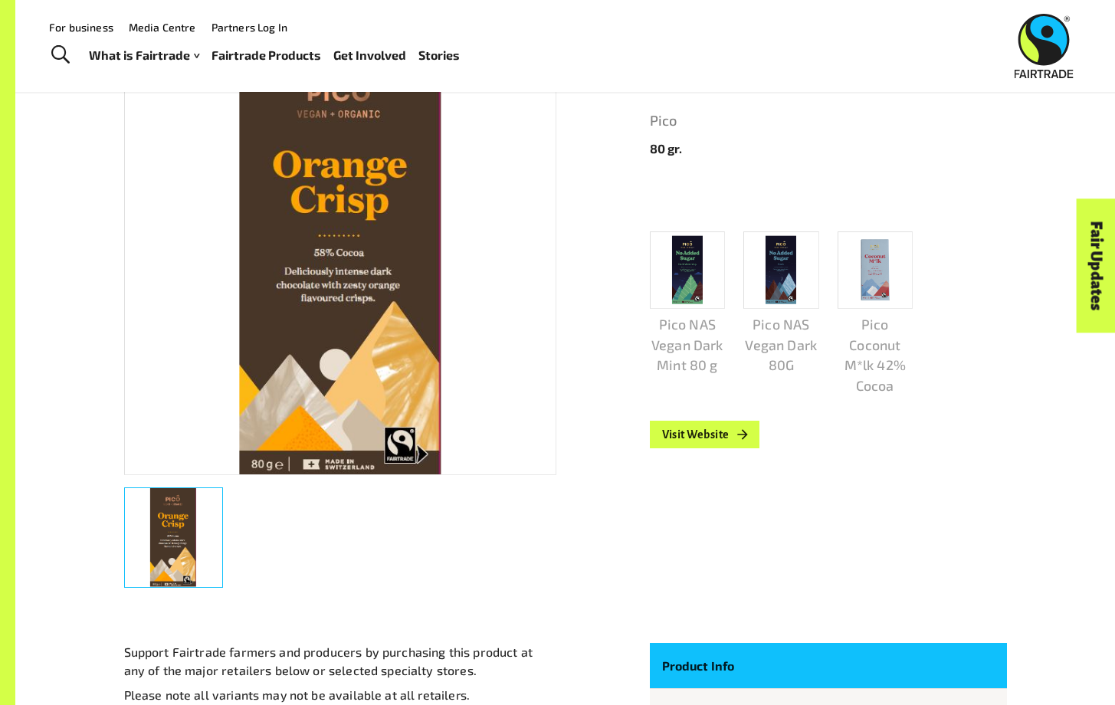
scroll to position [238, 0]
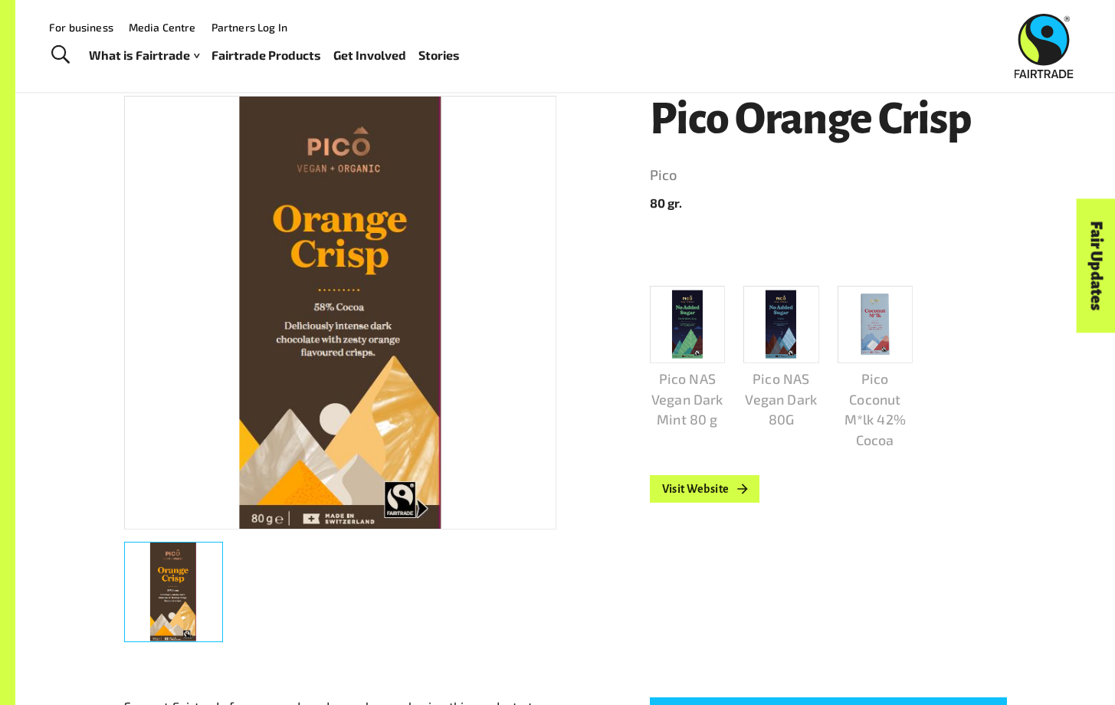
click at [889, 330] on img at bounding box center [874, 324] width 67 height 67
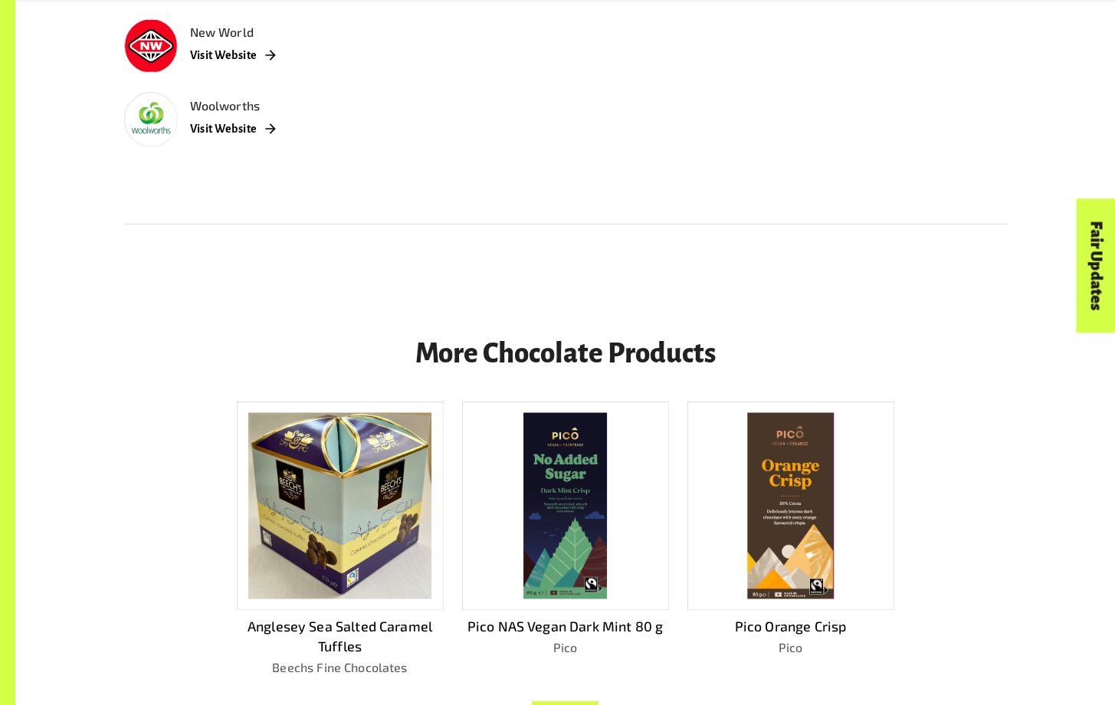
scroll to position [1430, 0]
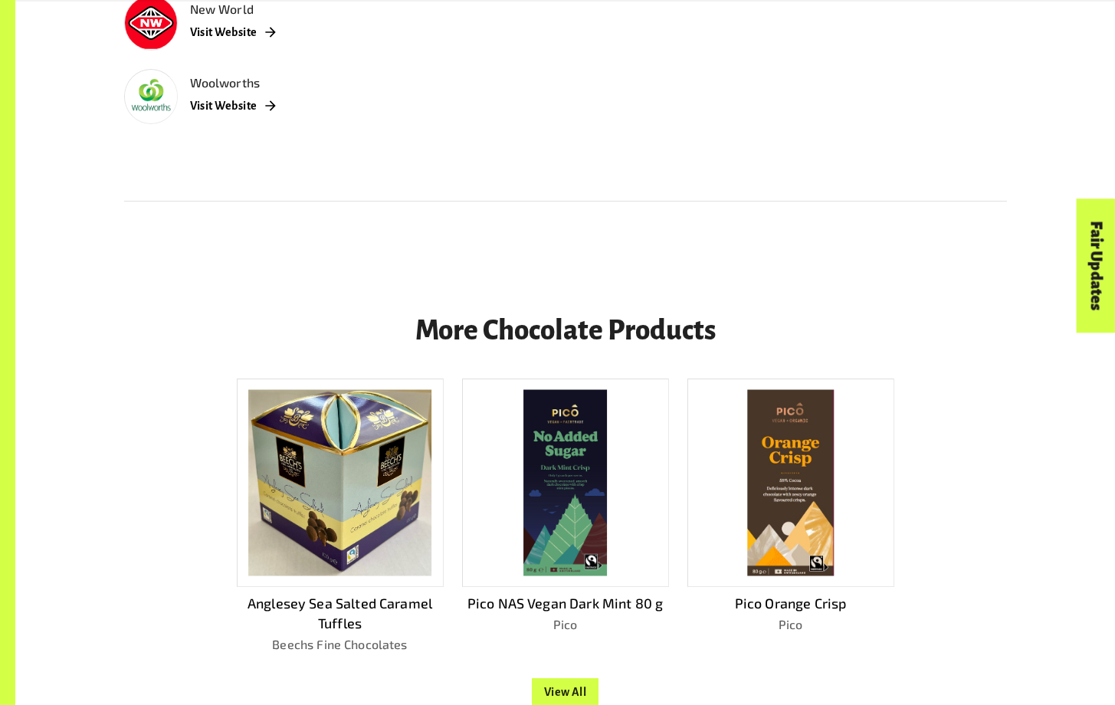
click at [577, 687] on button "View All" at bounding box center [565, 692] width 67 height 28
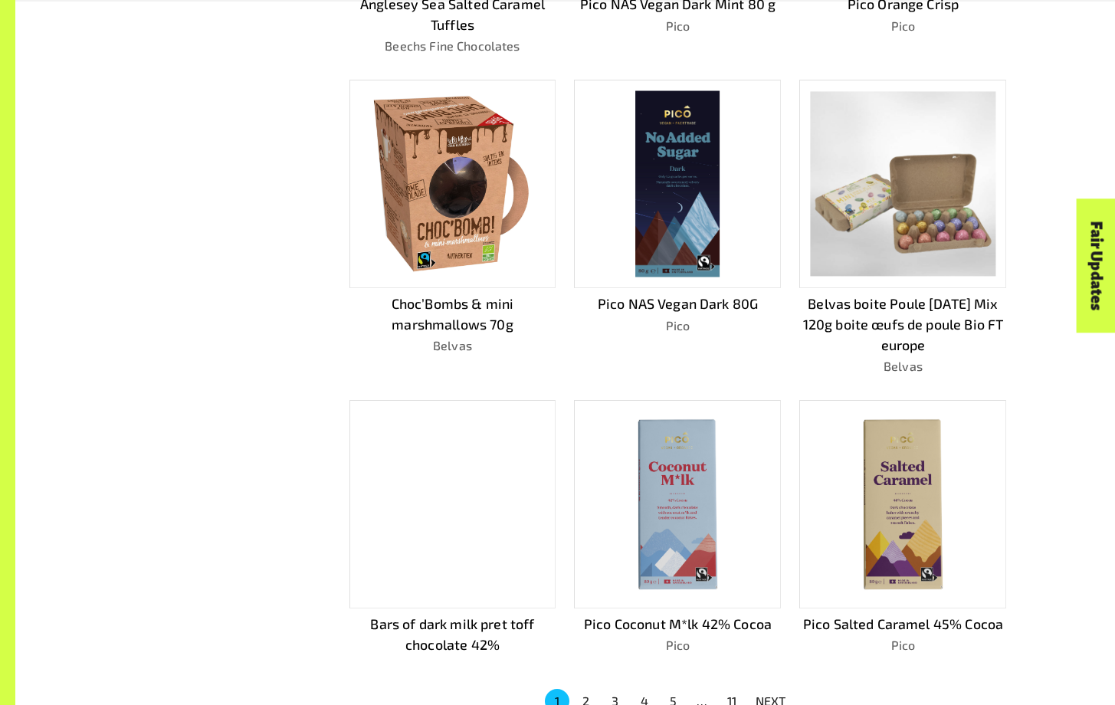
click at [913, 182] on img at bounding box center [903, 184] width 185 height 185
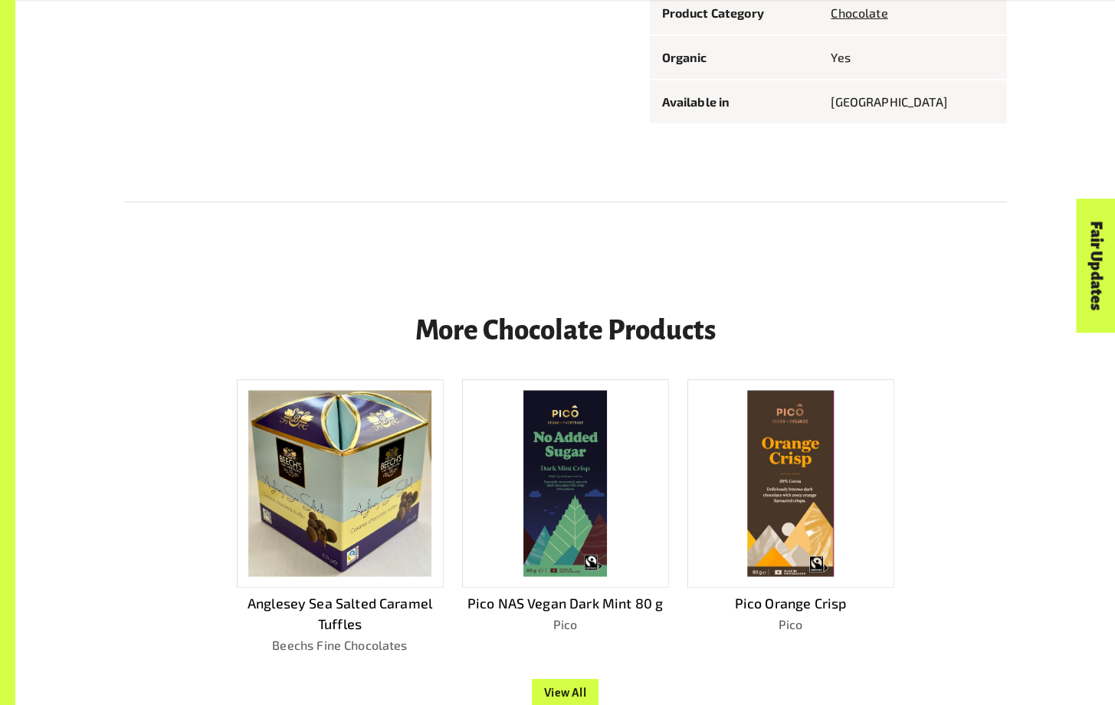
scroll to position [1454, 0]
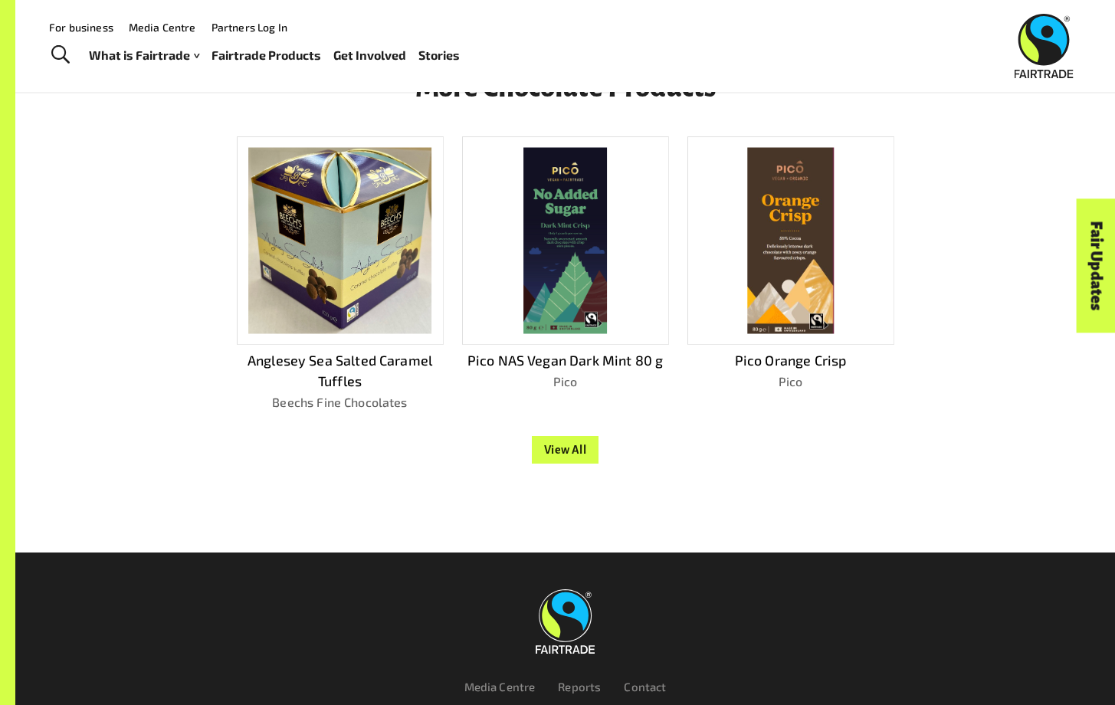
click at [572, 443] on button "View All" at bounding box center [565, 450] width 67 height 28
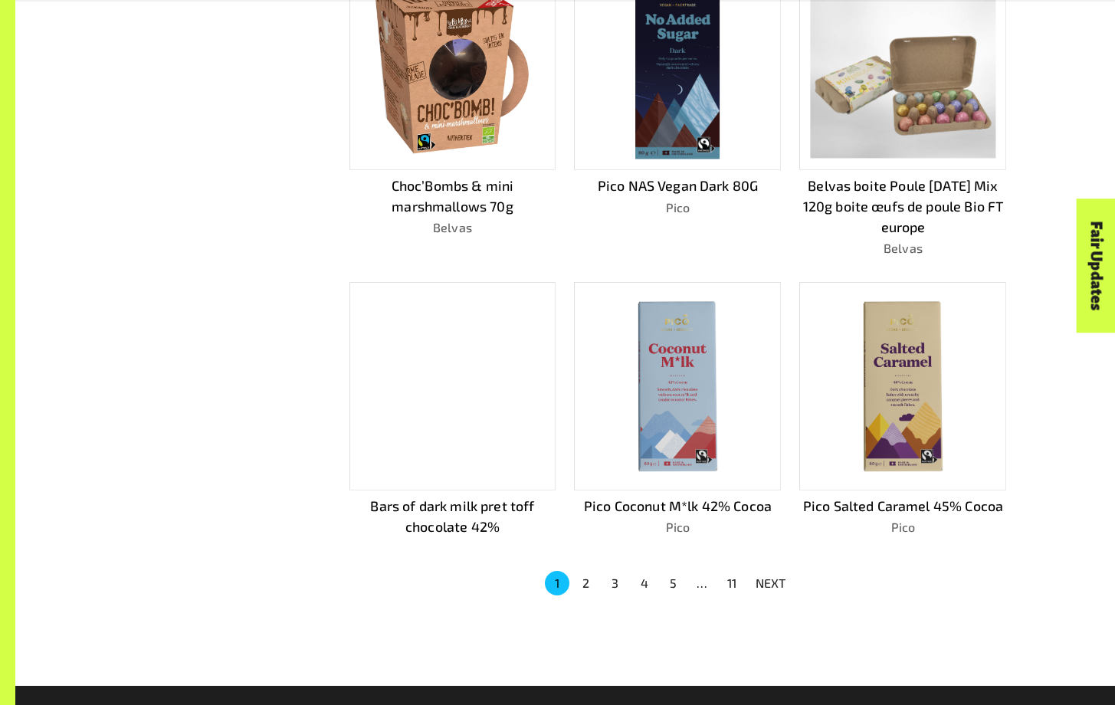
scroll to position [817, 0]
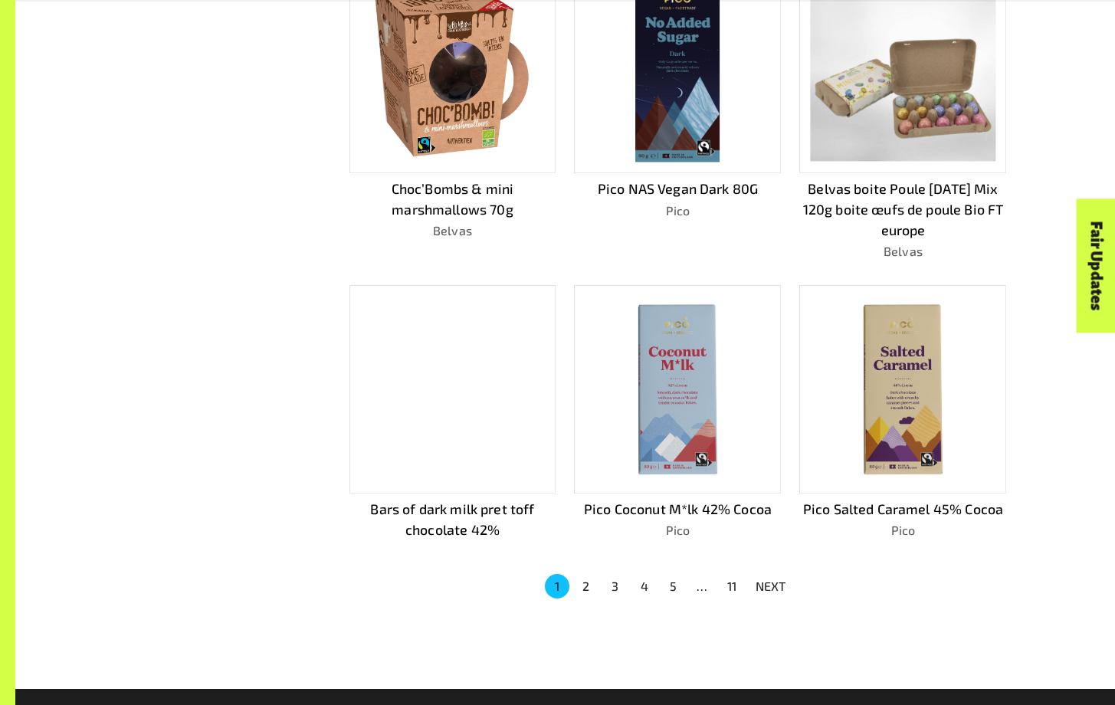
click at [864, 432] on img at bounding box center [903, 389] width 185 height 185
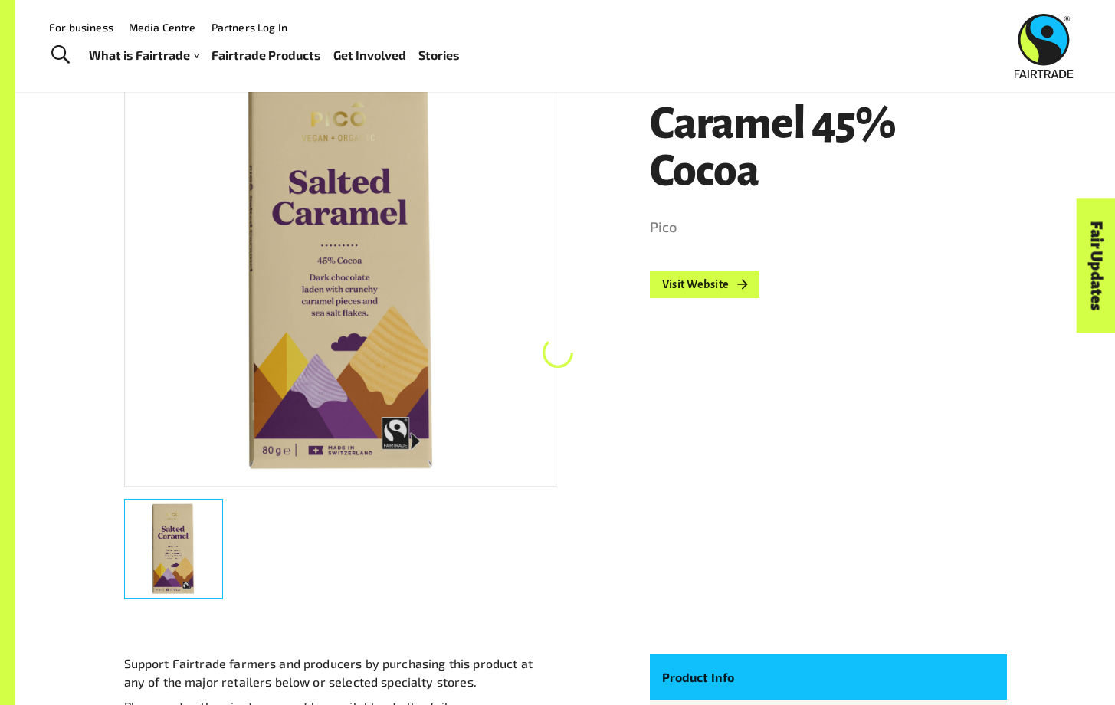
scroll to position [273, 0]
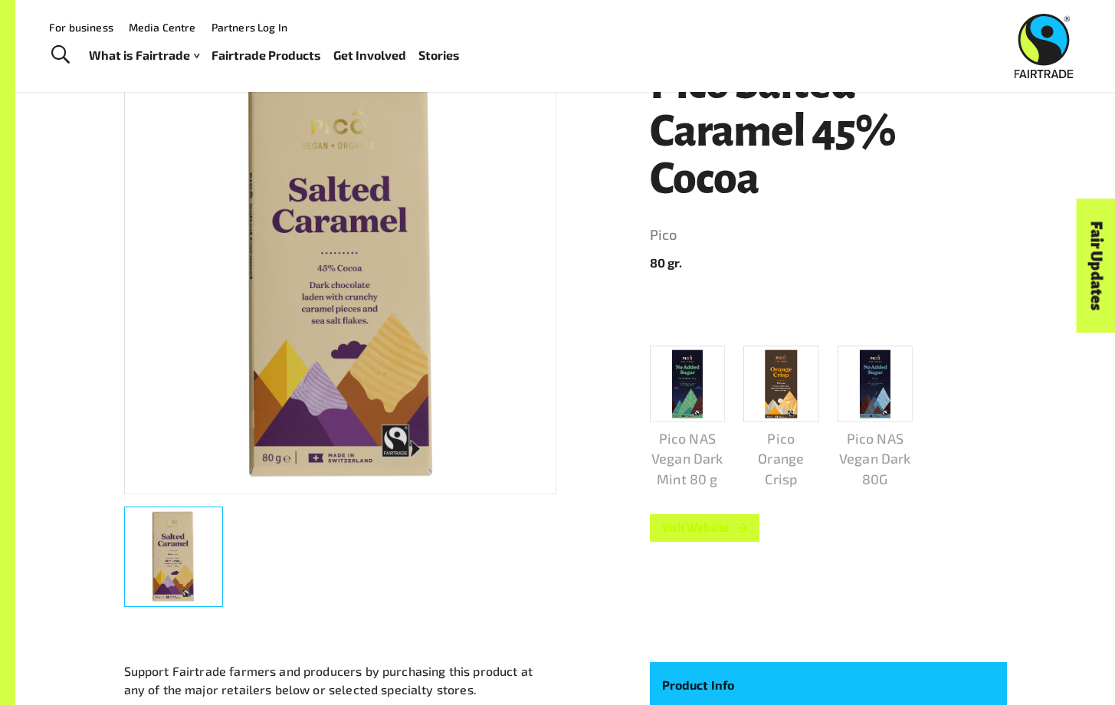
click at [716, 534] on link "Visit Website" at bounding box center [705, 528] width 110 height 28
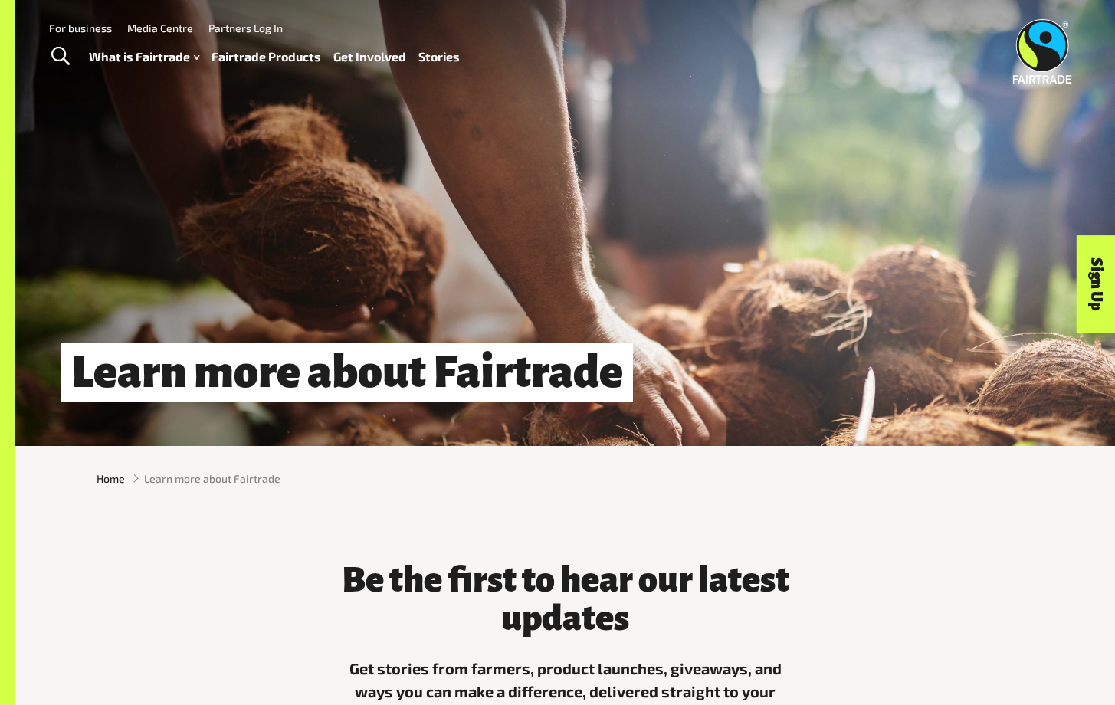
click at [103, 35] on li "For business" at bounding box center [73, 27] width 78 height 21
